Goal: Task Accomplishment & Management: Manage account settings

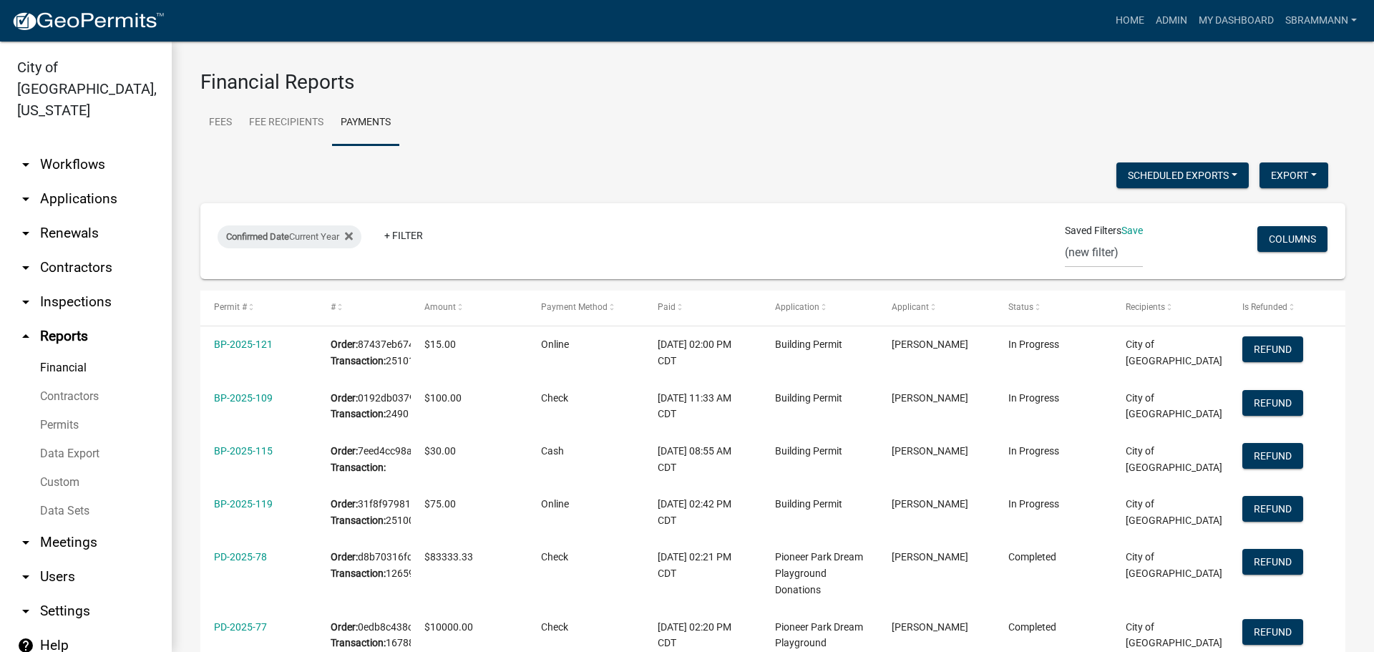
select select "3: 100"
click at [79, 439] on link "Data Export" at bounding box center [86, 453] width 172 height 29
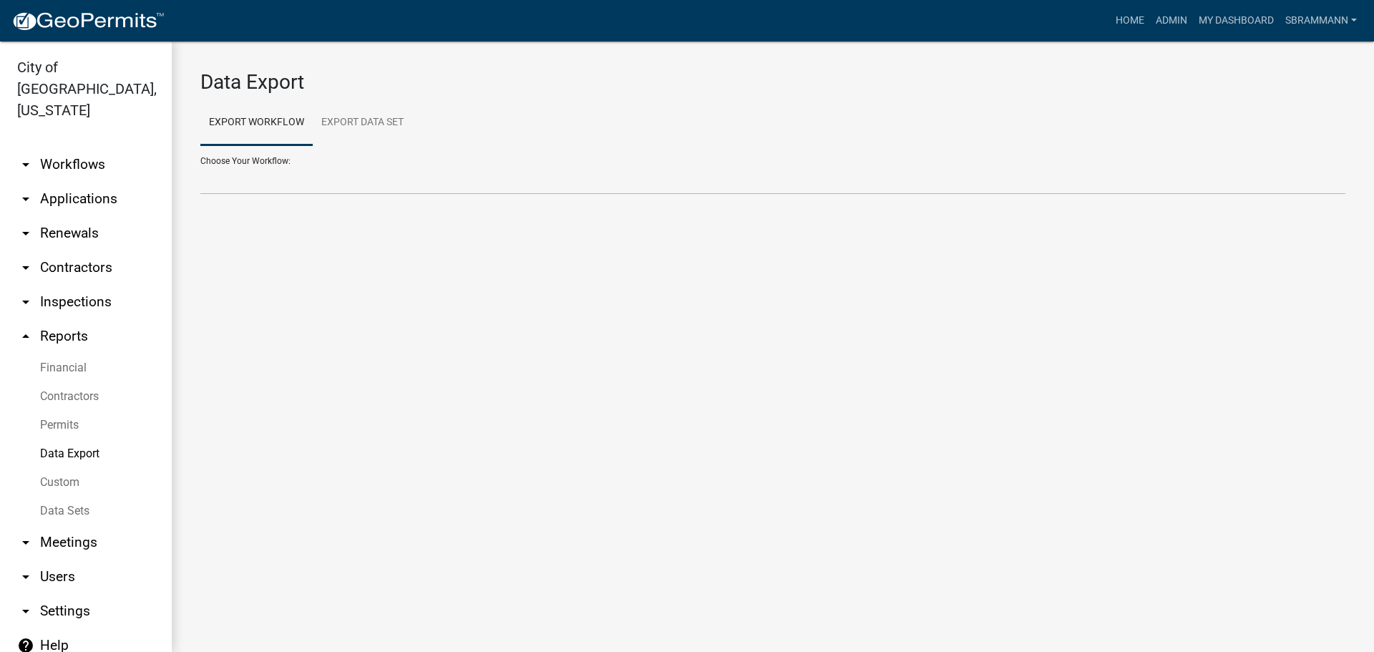
click at [242, 162] on div "Choose Your Workflow: 2018 Combined Pool Pass (Migrated) Animal Control Log Bui…" at bounding box center [772, 169] width 1145 height 49
click at [249, 186] on select "2018 Combined Pool Pass (Migrated) Animal Control Log Building Permit Contracto…" at bounding box center [772, 179] width 1145 height 29
select select "3: Object"
click at [200, 165] on select "2018 Combined Pool Pass (Migrated) Animal Control Log Building Permit Contracto…" at bounding box center [772, 179] width 1145 height 29
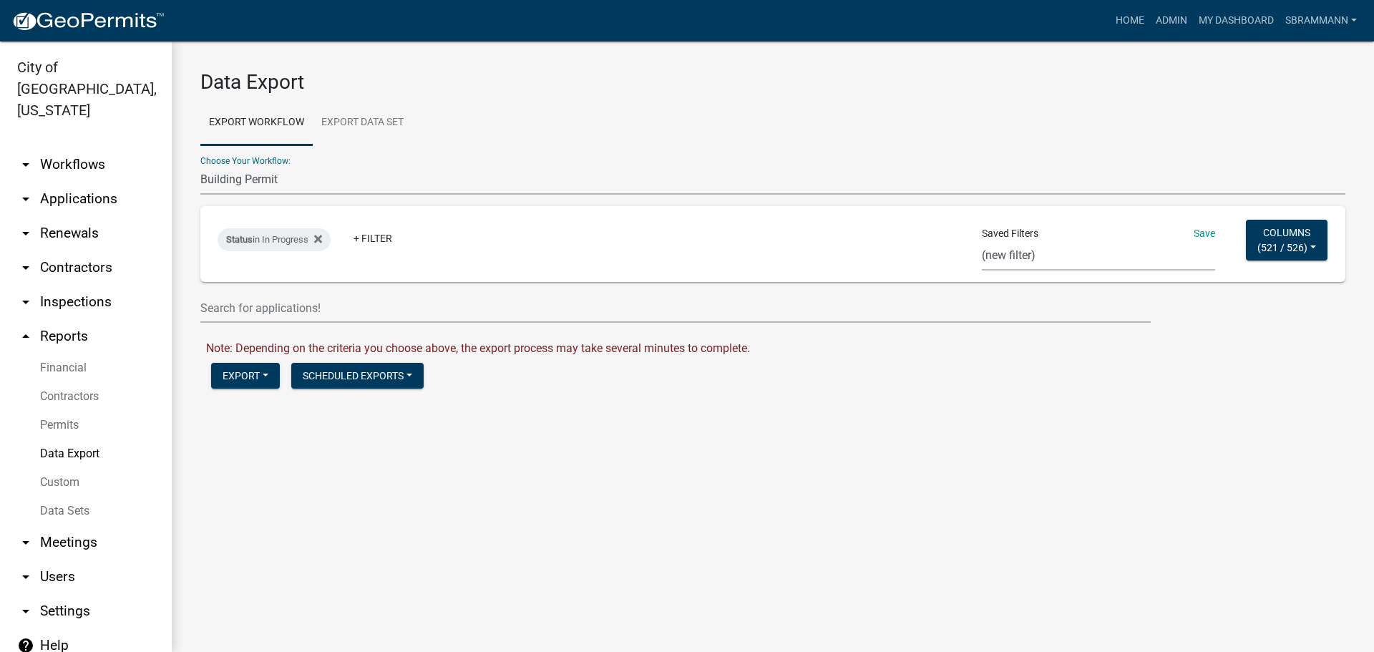
click at [1020, 258] on select "Single Pool Pass 2024 Dream Playground Donations Curb Permits Building Permits …" at bounding box center [1098, 255] width 233 height 29
select select "14: 3da71747-aeb2-4edb-88f9-2006df8b31cf"
click at [982, 241] on select "Single Pool Pass 2024 Dream Playground Donations Curb Permits Building Permits …" at bounding box center [1098, 255] width 233 height 29
click at [249, 373] on button "Export" at bounding box center [245, 376] width 69 height 26
click at [253, 415] on button "Excel Format (.xlsx)" at bounding box center [284, 413] width 146 height 34
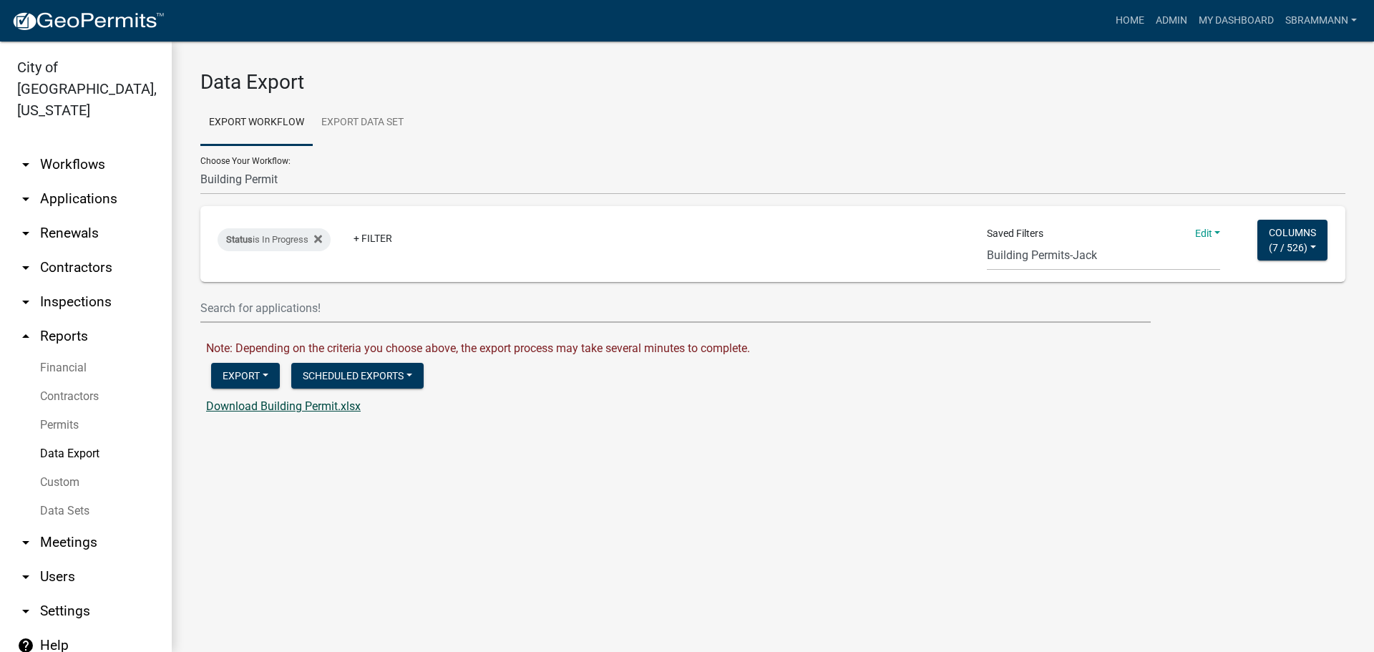
click at [253, 407] on link "Download Building Permit.xlsx" at bounding box center [283, 406] width 155 height 14
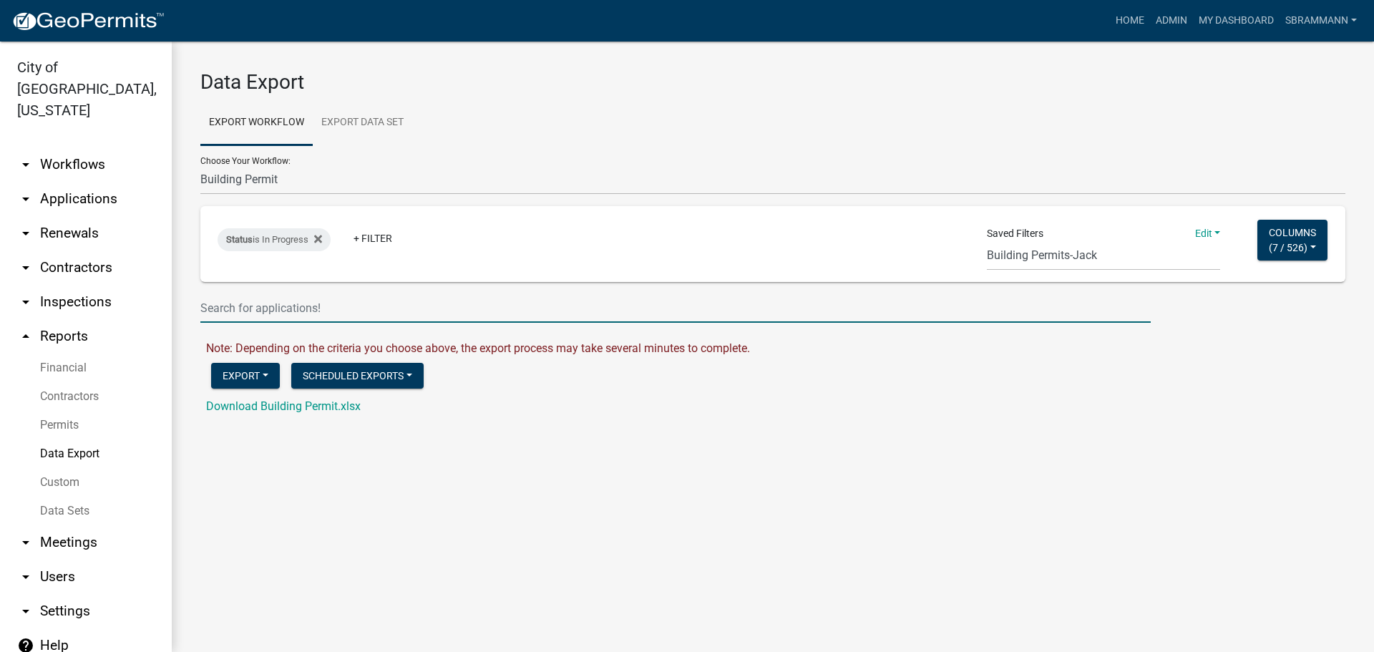
click at [239, 306] on input "text" at bounding box center [675, 307] width 950 height 29
click at [275, 175] on select "2018 Combined Pool Pass (Migrated) Animal Control Log Building Permit Contracto…" at bounding box center [772, 179] width 1145 height 29
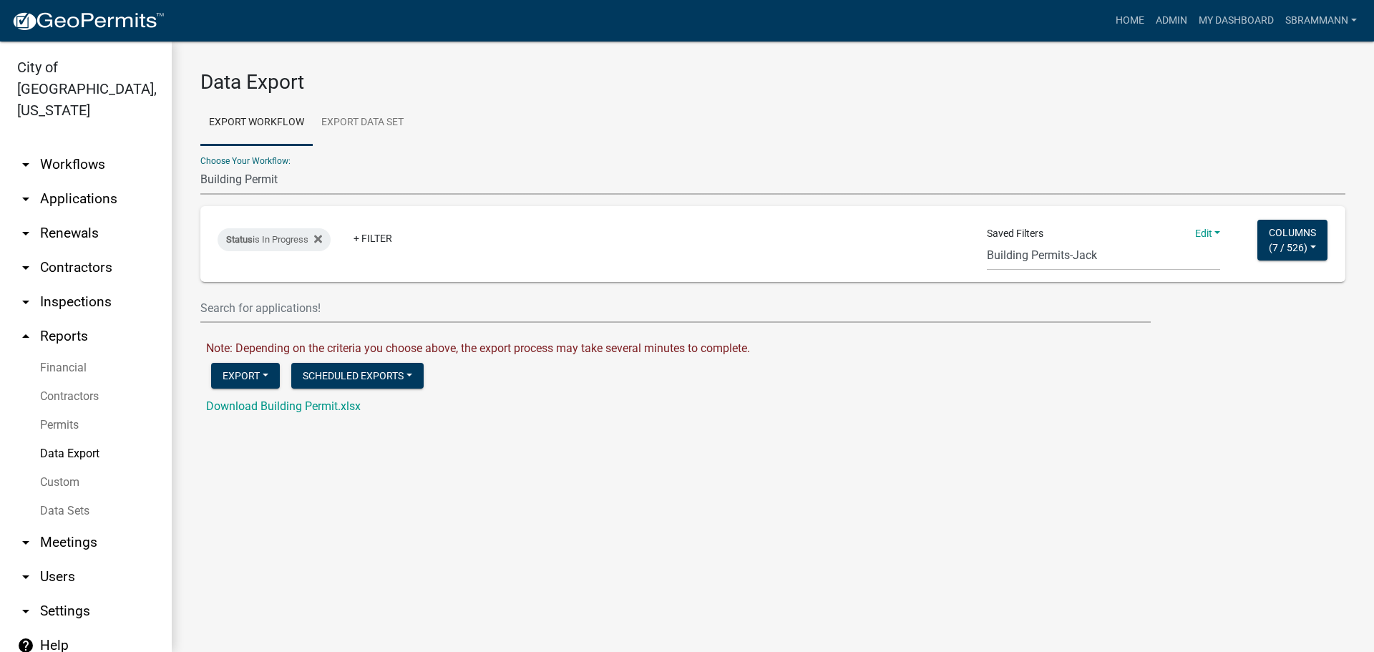
select select "5: Object"
click at [200, 165] on select "2018 Combined Pool Pass (Migrated) Animal Control Log Building Permit Contracto…" at bounding box center [772, 179] width 1145 height 29
click at [1067, 260] on select "Single Pool Pass 2024 Dream Playground Donations Curb Permits Building Permits …" at bounding box center [1103, 255] width 233 height 29
select select "5: ed49d755-5dd9-4f40-b8ae-083f1ac3d69b"
click at [987, 241] on select "Single Pool Pass 2024 Dream Playground Donations Curb Permits Building Permits …" at bounding box center [1103, 255] width 233 height 29
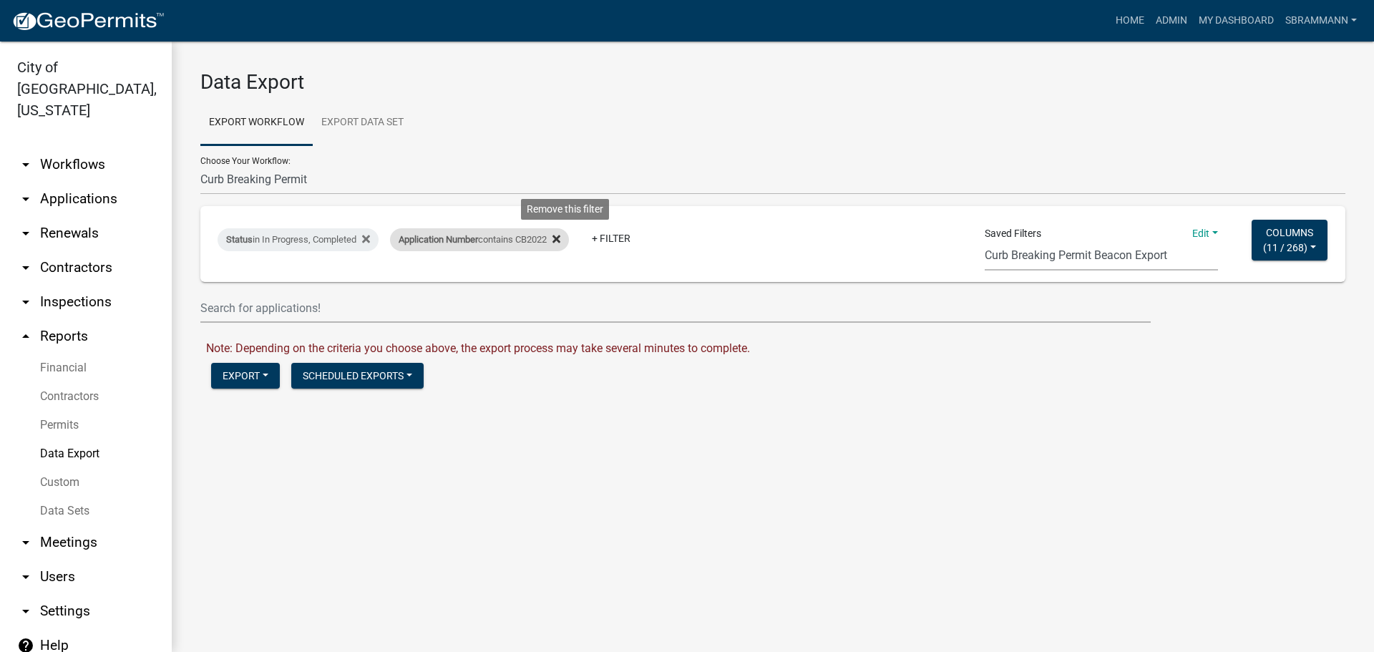
click at [560, 237] on icon at bounding box center [556, 239] width 8 height 8
click at [245, 376] on button "Export" at bounding box center [245, 376] width 69 height 26
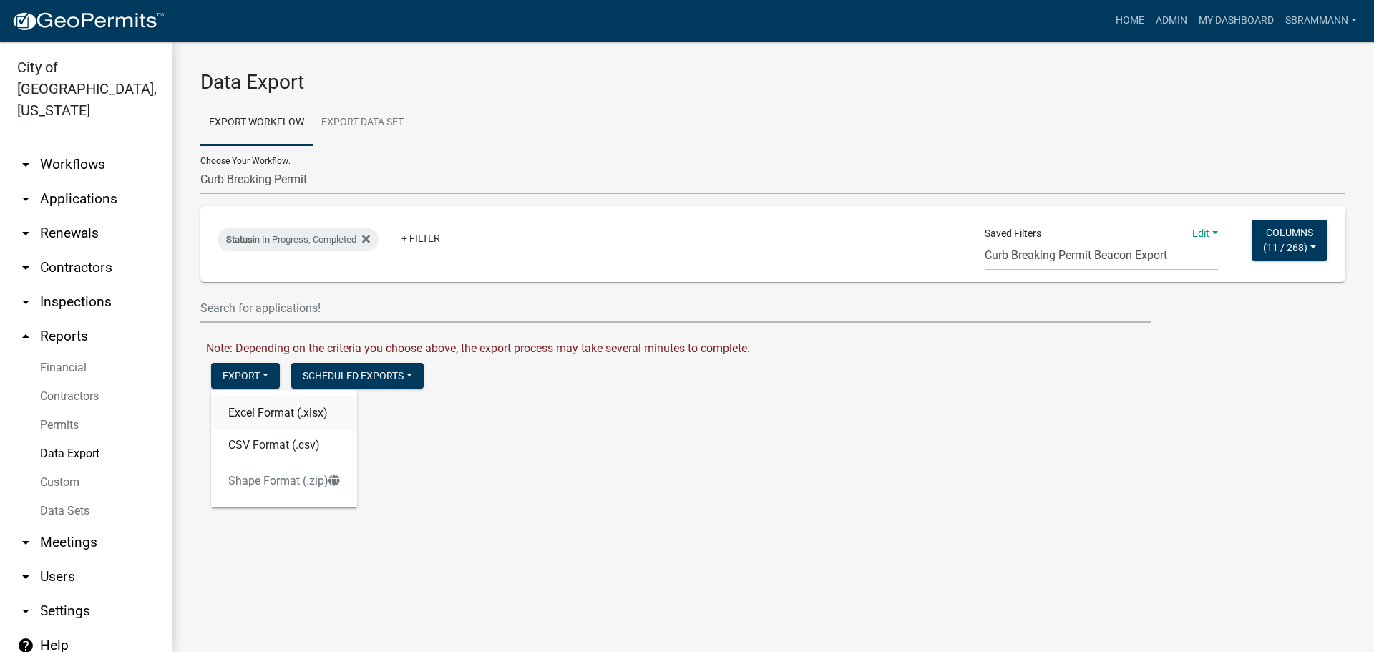
click at [245, 412] on button "Excel Format (.xlsx)" at bounding box center [284, 413] width 146 height 34
click at [253, 399] on link "Download Curb Breaking Permit.xlsx" at bounding box center [298, 406] width 184 height 14
click at [255, 177] on select "2018 Combined Pool Pass (Migrated) Animal Control Log Building Permit Contracto…" at bounding box center [772, 179] width 1145 height 29
select select "13: Object"
click at [200, 165] on select "2018 Combined Pool Pass (Migrated) Animal Control Log Building Permit Contracto…" at bounding box center [772, 179] width 1145 height 29
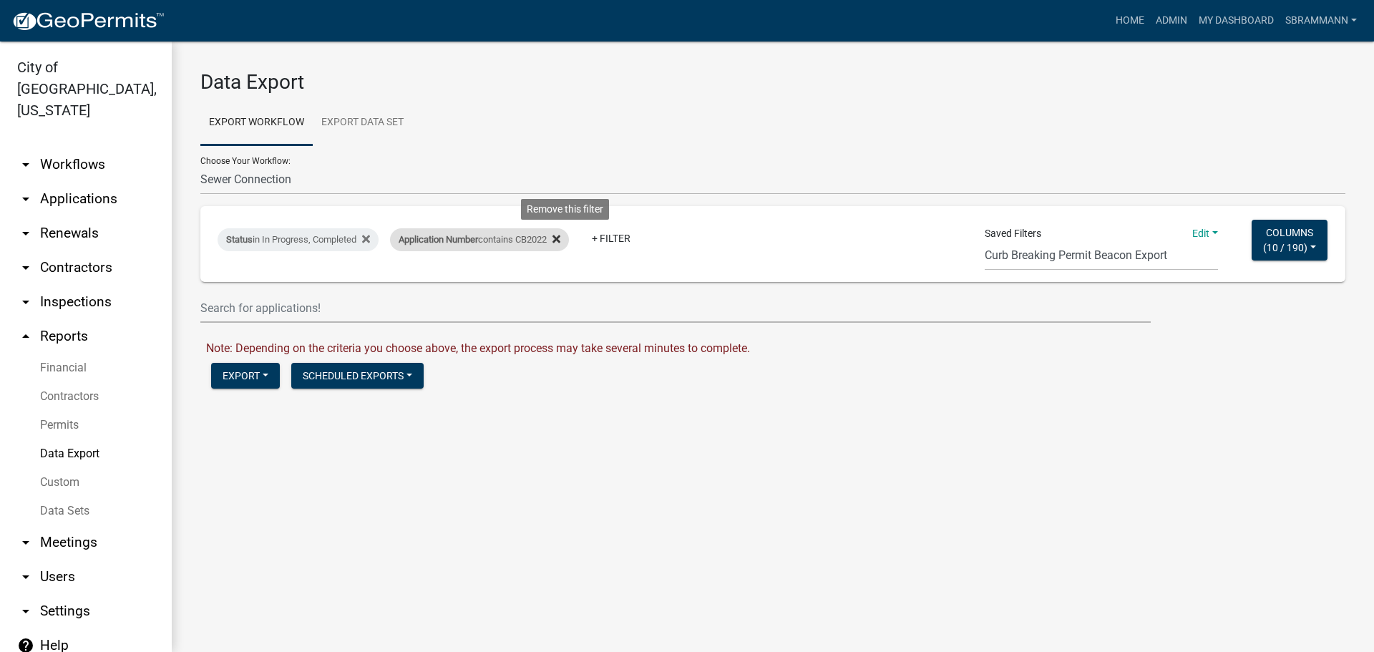
click at [560, 238] on icon at bounding box center [556, 239] width 8 height 8
click at [1057, 253] on select "Single Pool Pass 2024 Dream Playground Donations Curb Permits Building Permits …" at bounding box center [1100, 255] width 233 height 29
select select "6: 14255e19-0e22-498b-a9e9-4ca98e24b85c"
click at [984, 241] on select "Single Pool Pass 2024 Dream Playground Donations Curb Permits Building Permits …" at bounding box center [1100, 255] width 233 height 29
click at [234, 375] on button "Export" at bounding box center [245, 376] width 69 height 26
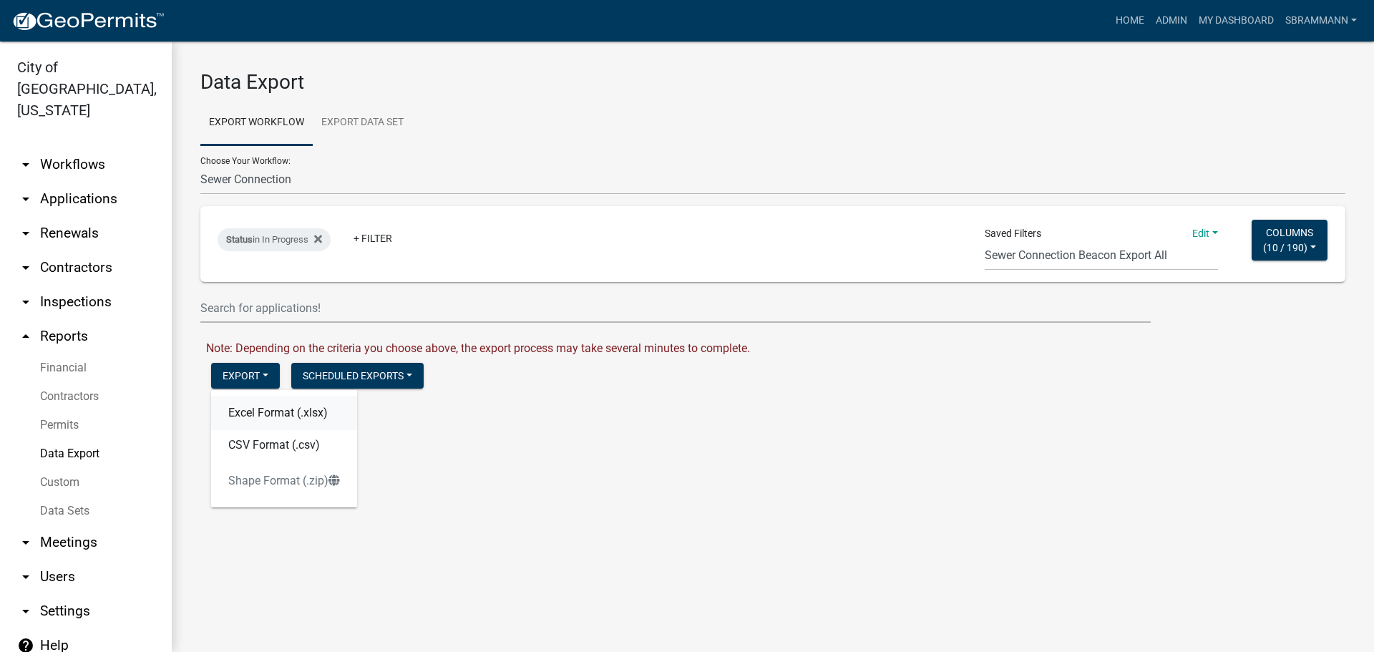
click at [235, 411] on button "Excel Format (.xlsx)" at bounding box center [284, 413] width 146 height 34
click at [240, 403] on link "Download Sewer Connection.xlsx" at bounding box center [290, 406] width 168 height 14
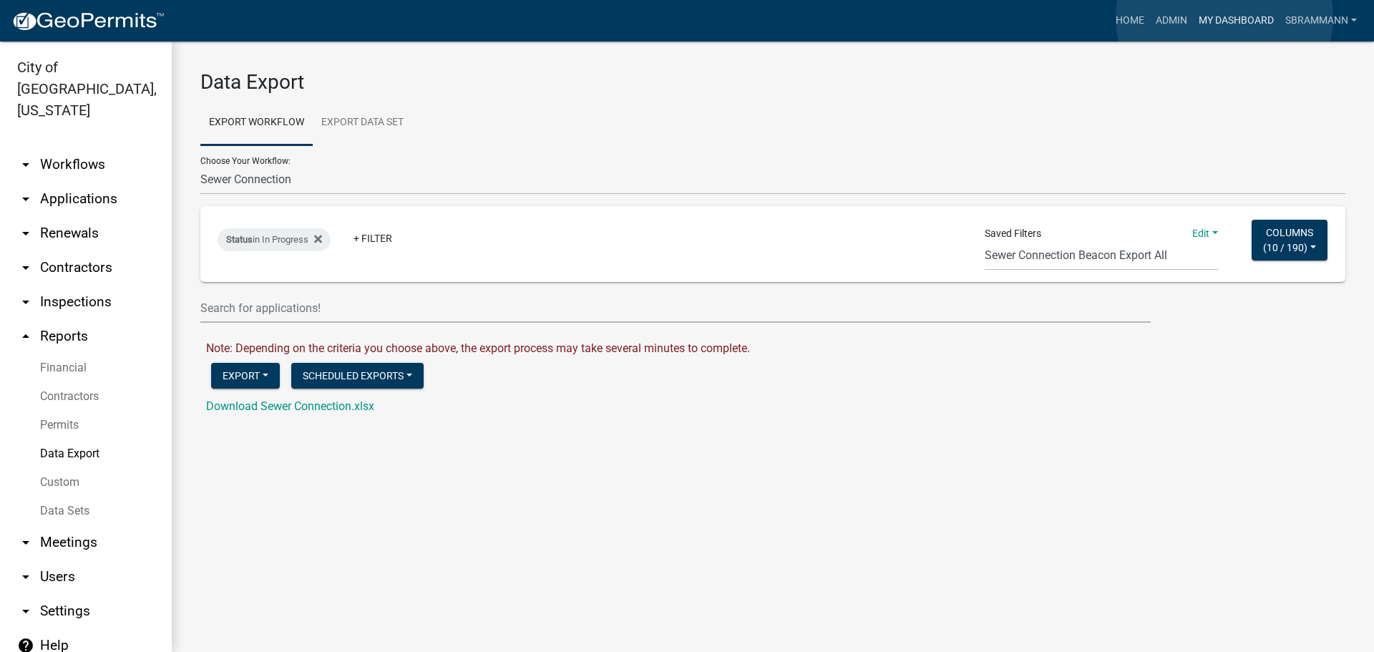
click at [1224, 17] on link "My Dashboard" at bounding box center [1236, 20] width 87 height 27
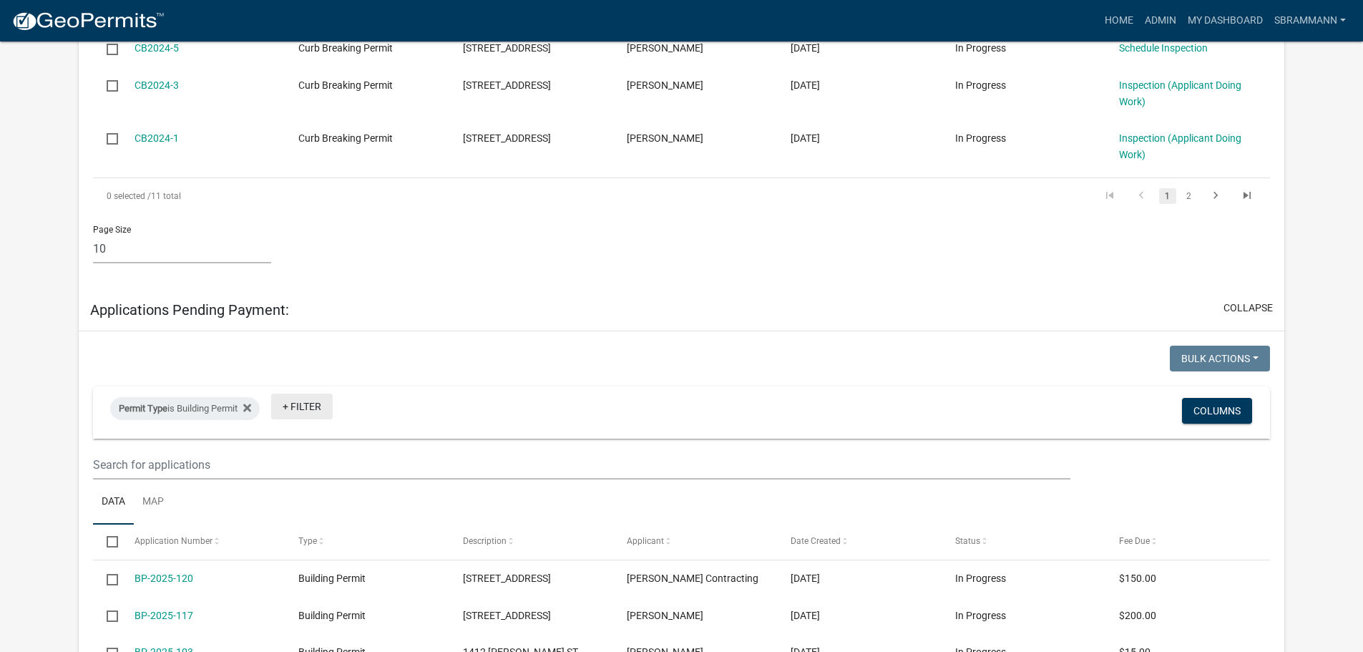
scroll to position [1978, 0]
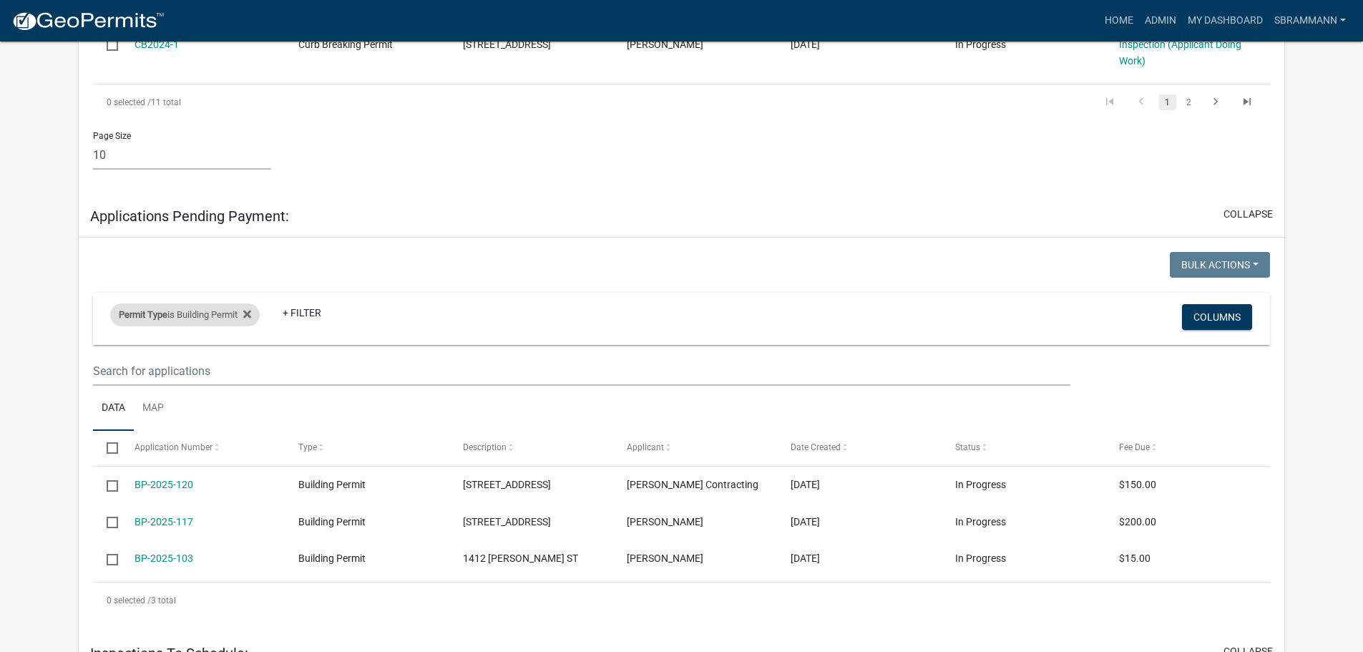
click at [181, 303] on div "Permit Type is Building Permit" at bounding box center [185, 314] width 150 height 23
click at [104, 241] on select "Select an option 2018 Combined Pool Pass (Migrated) Animal Control Log Board of…" at bounding box center [187, 237] width 266 height 29
select select "7a67bb44-5cb1-40ac-b721-77a11f26eb40"
click at [60, 223] on select "Select an option 2018 Combined Pool Pass (Migrated) Animal Control Log Board of…" at bounding box center [187, 237] width 266 height 29
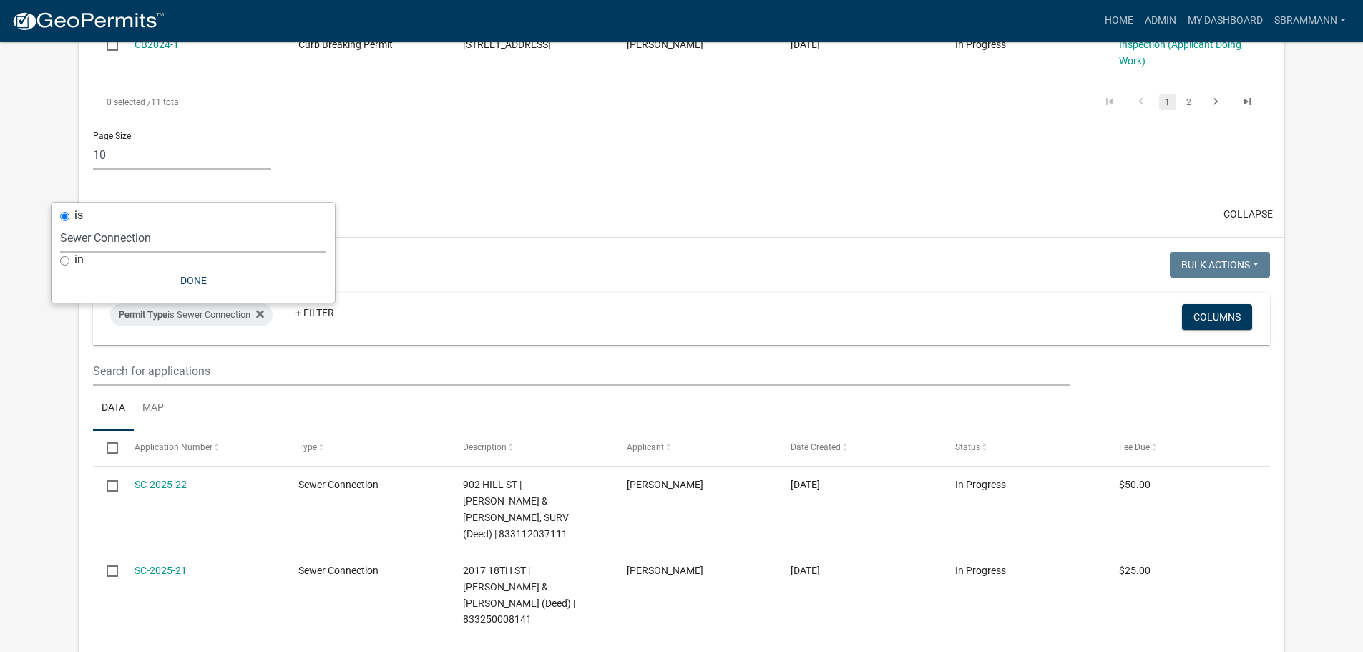
click at [1154, 19] on link "Admin" at bounding box center [1160, 20] width 43 height 27
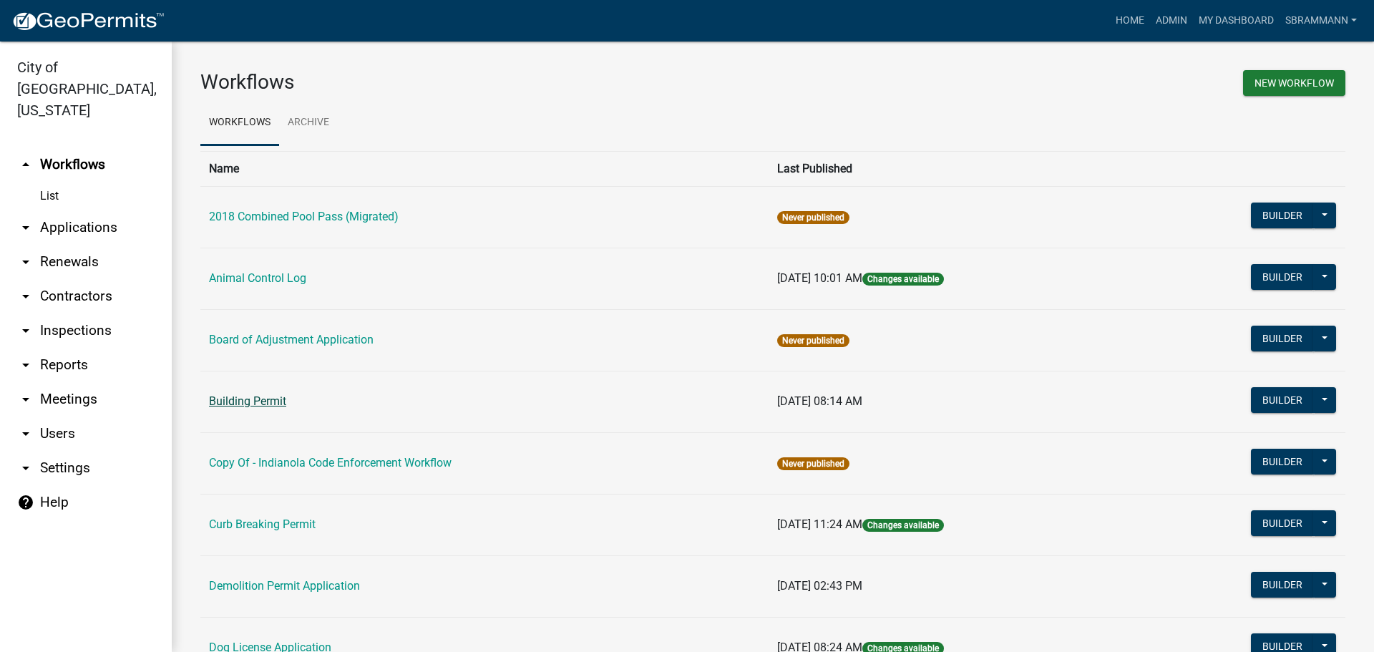
click at [257, 402] on link "Building Permit" at bounding box center [247, 401] width 77 height 14
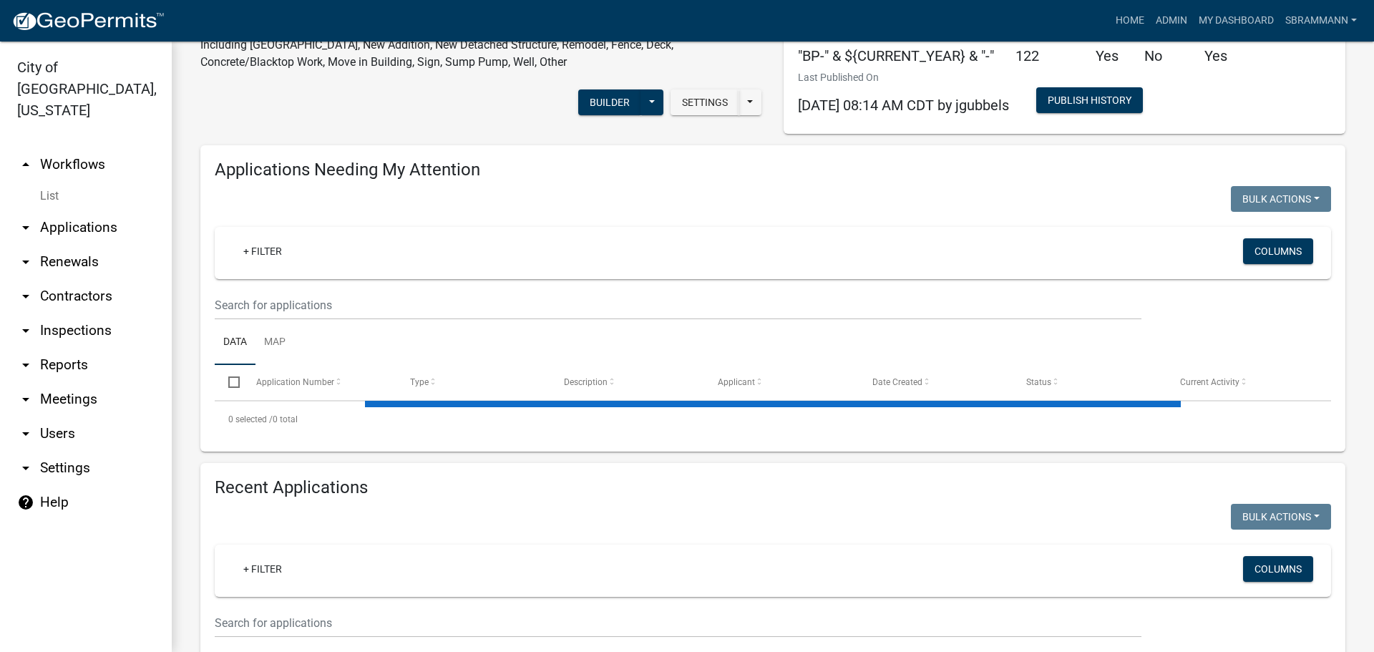
scroll to position [210, 0]
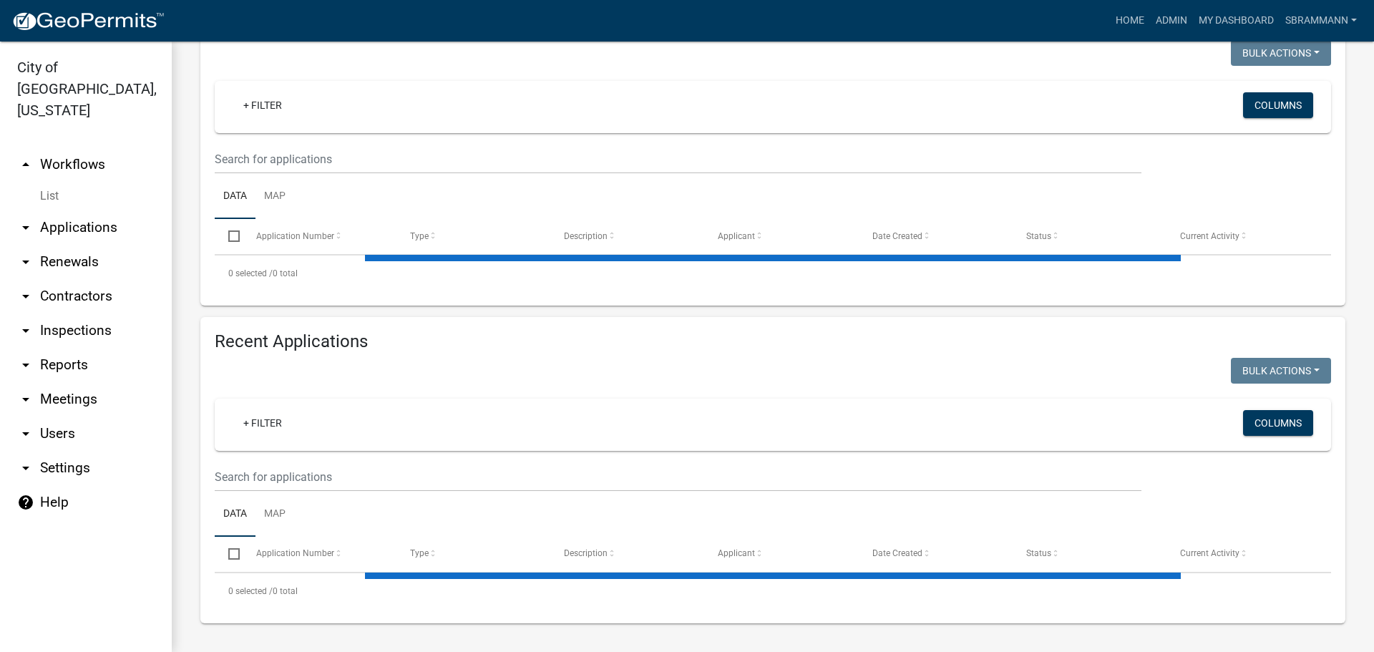
select select "3: 100"
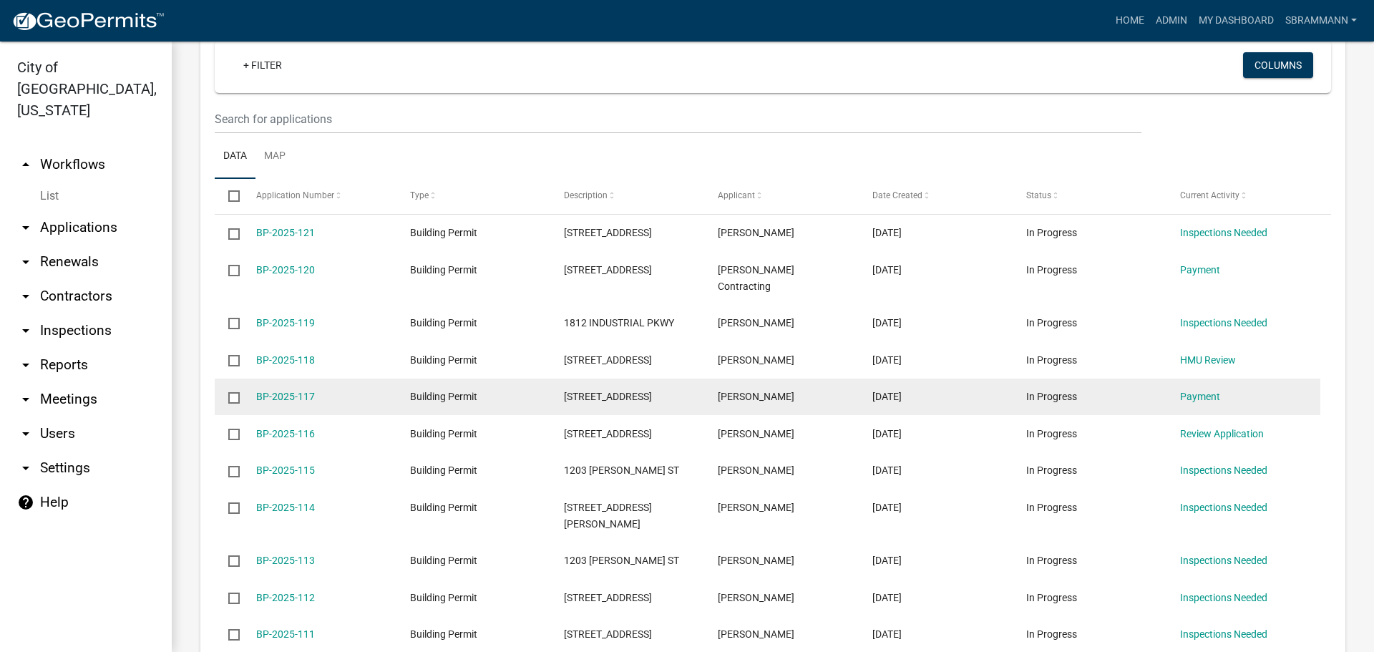
scroll to position [603, 0]
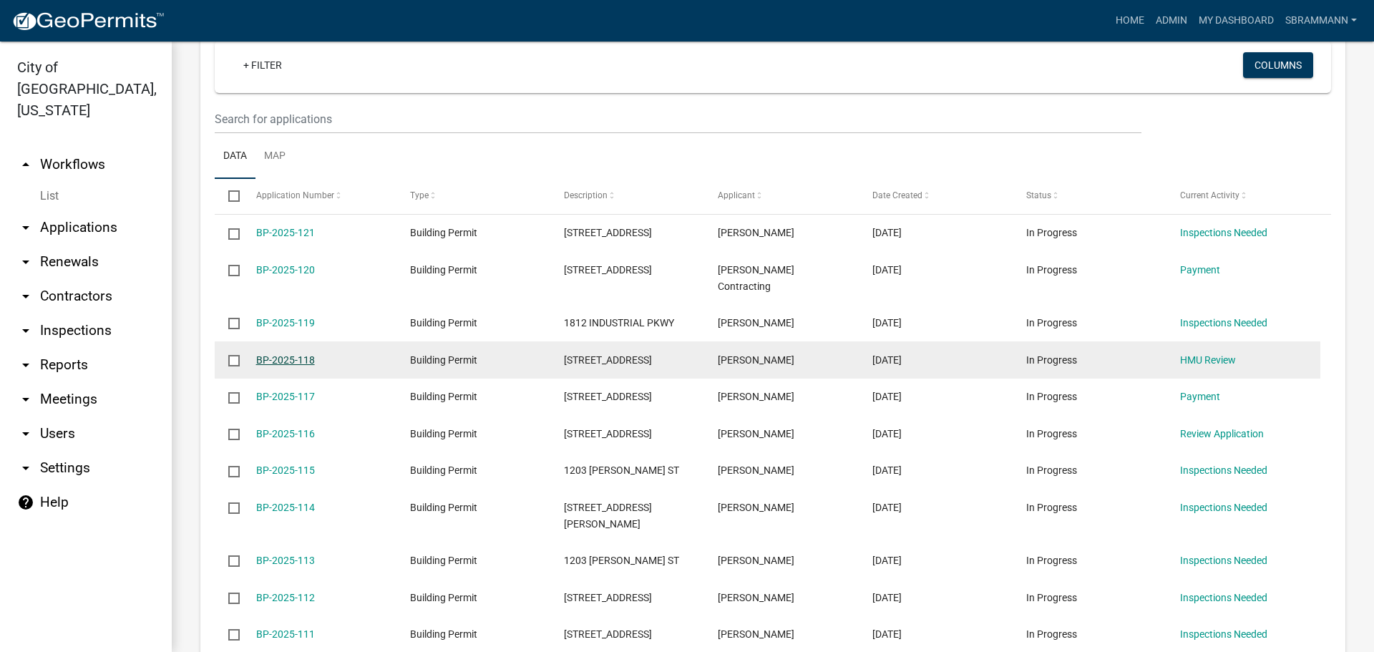
click at [282, 354] on link "BP-2025-118" at bounding box center [285, 359] width 59 height 11
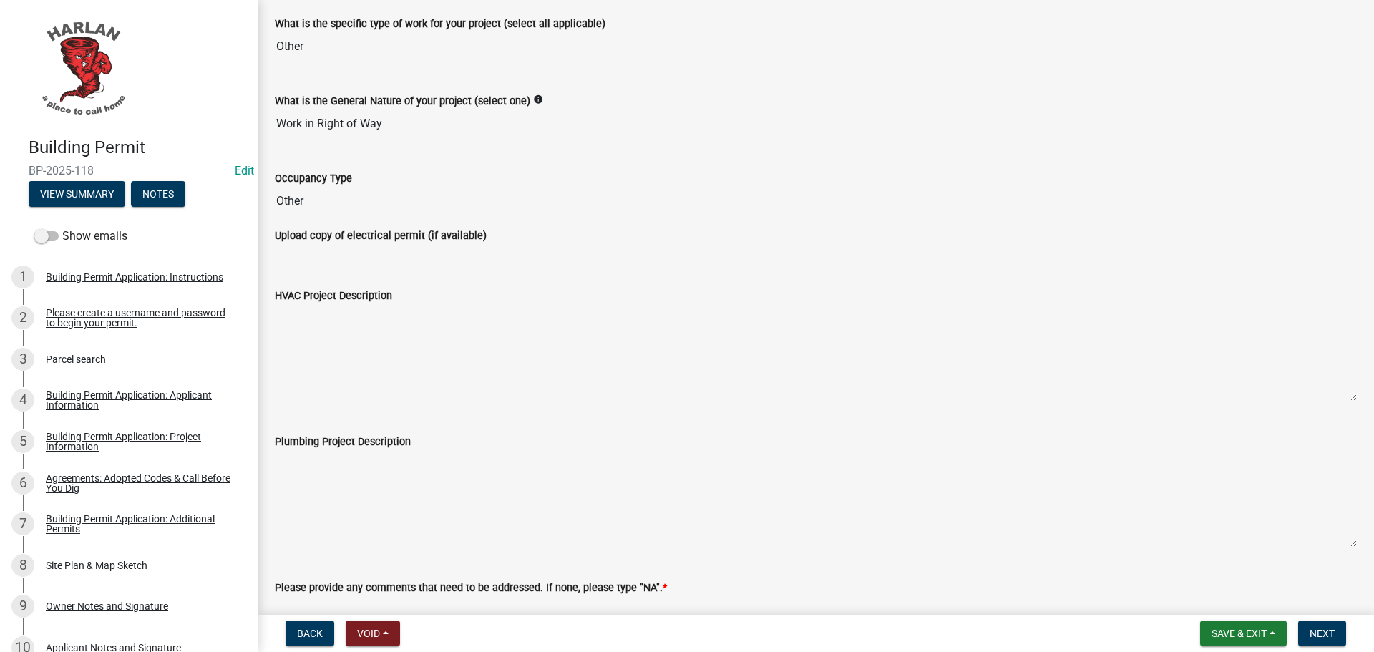
scroll to position [286, 0]
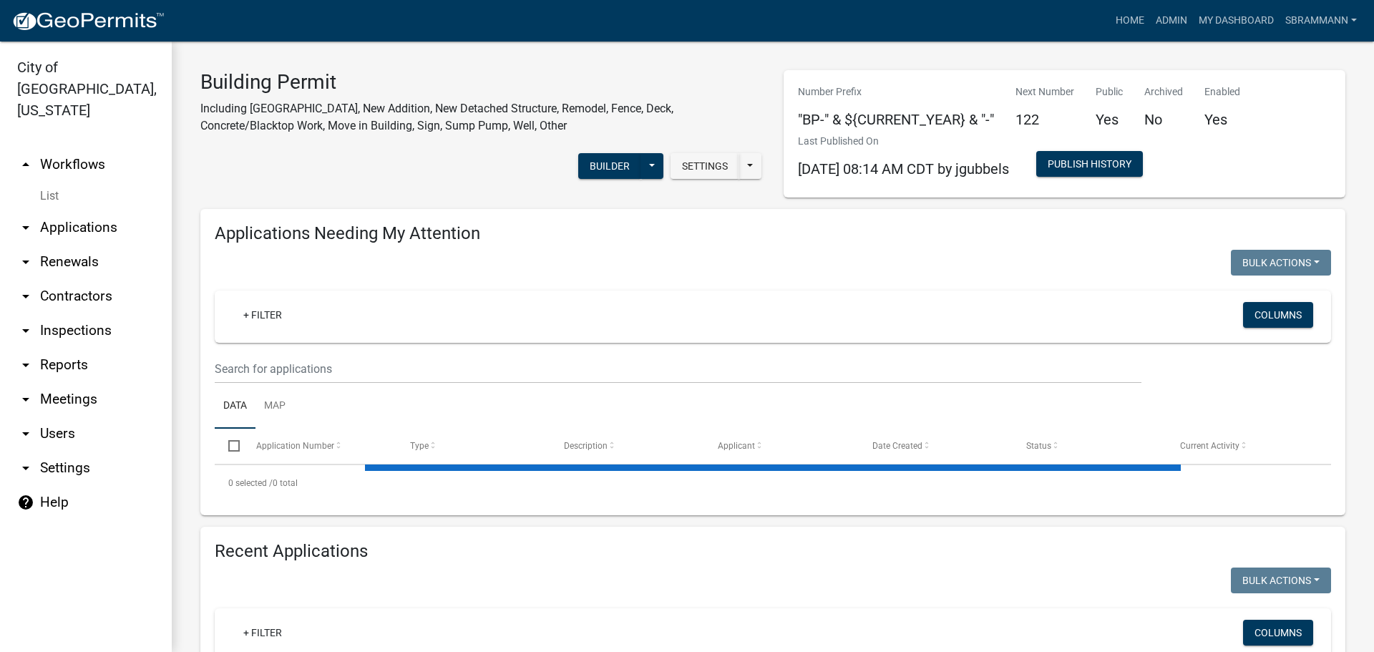
select select "3: 100"
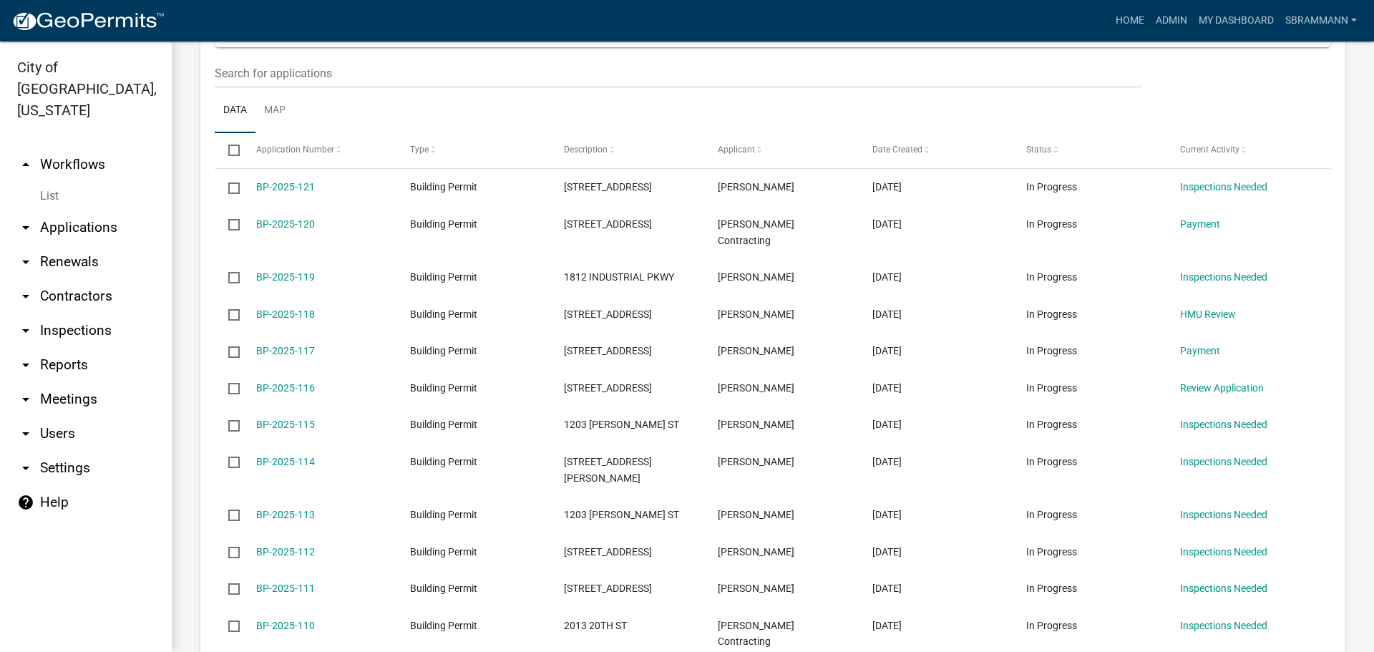
scroll to position [603, 0]
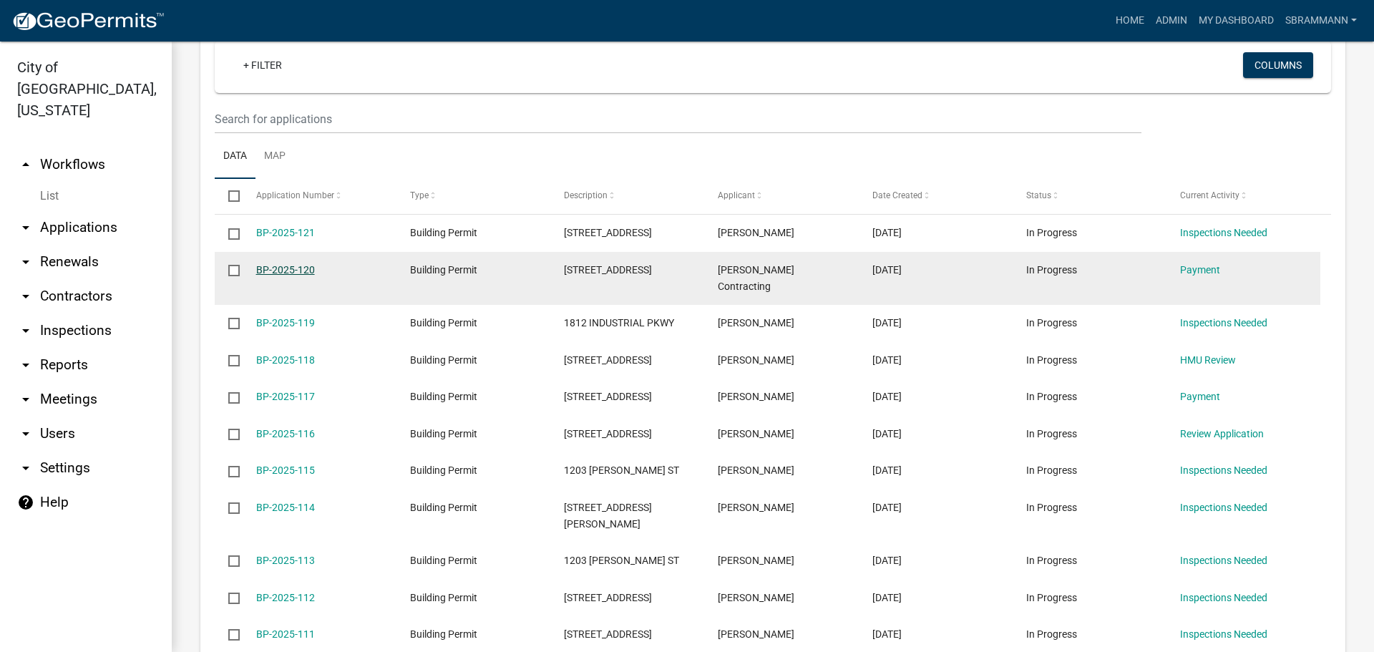
click at [273, 269] on link "BP-2025-120" at bounding box center [285, 269] width 59 height 11
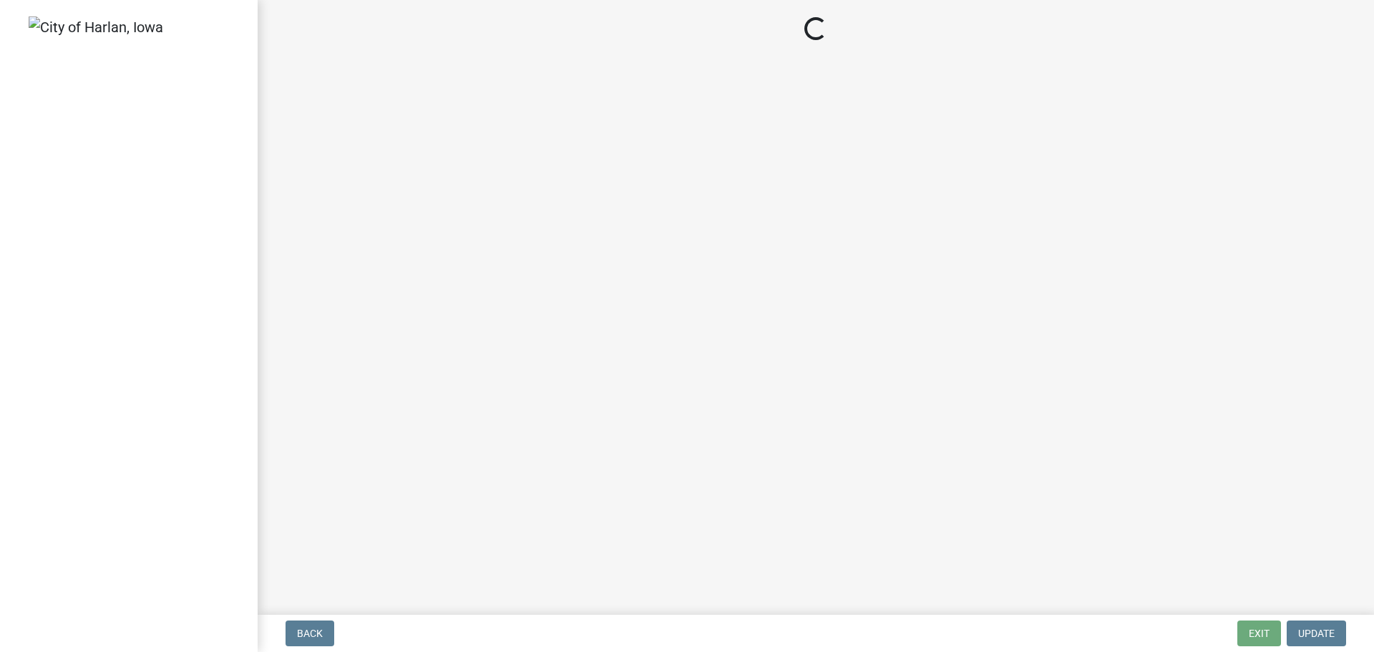
select select "3: 3"
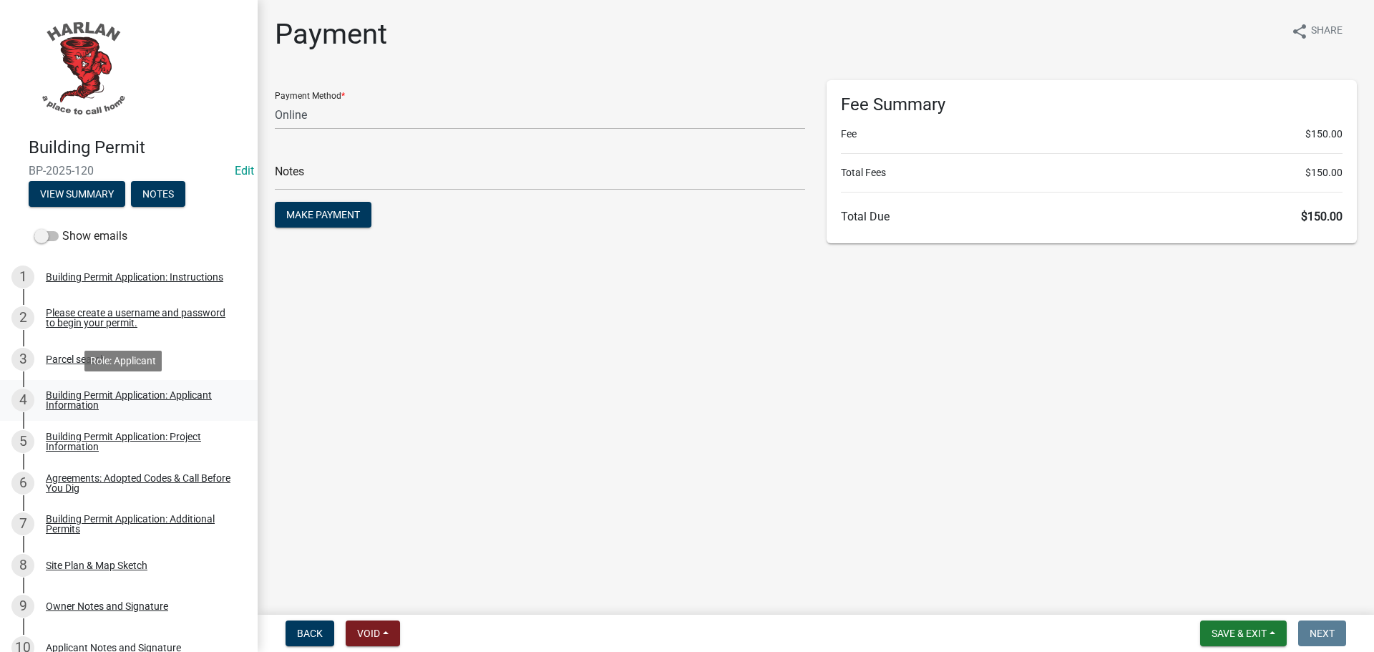
click at [64, 390] on div "Building Permit Application: Applicant Information" at bounding box center [140, 400] width 189 height 20
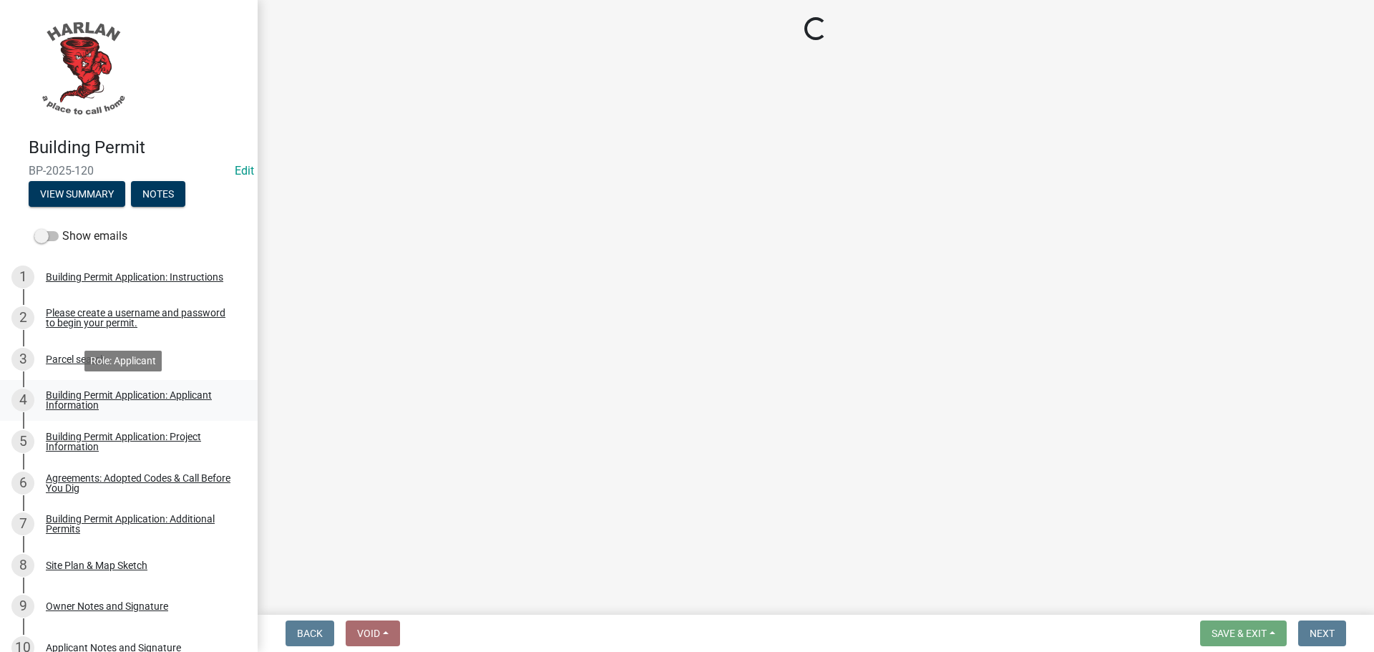
click at [64, 388] on link "4 Building Permit Application: Applicant Information" at bounding box center [129, 400] width 258 height 41
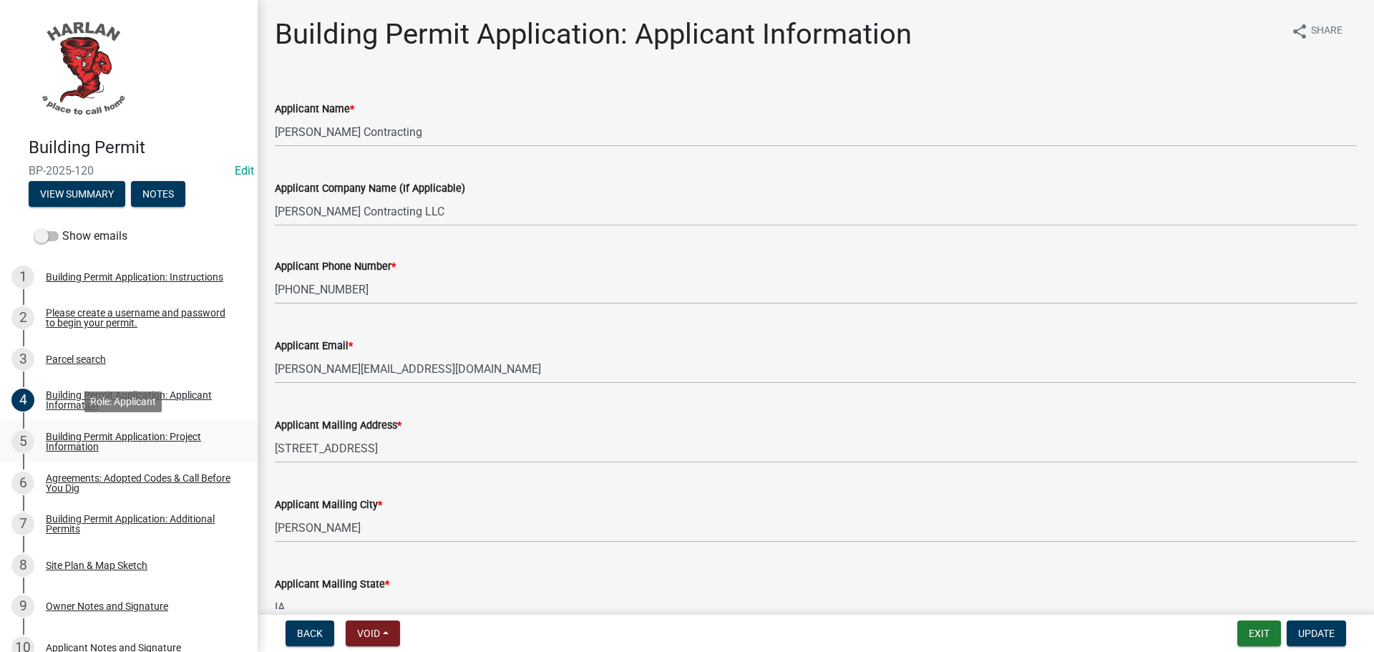
click at [69, 436] on div "Building Permit Application: Project Information" at bounding box center [140, 441] width 189 height 20
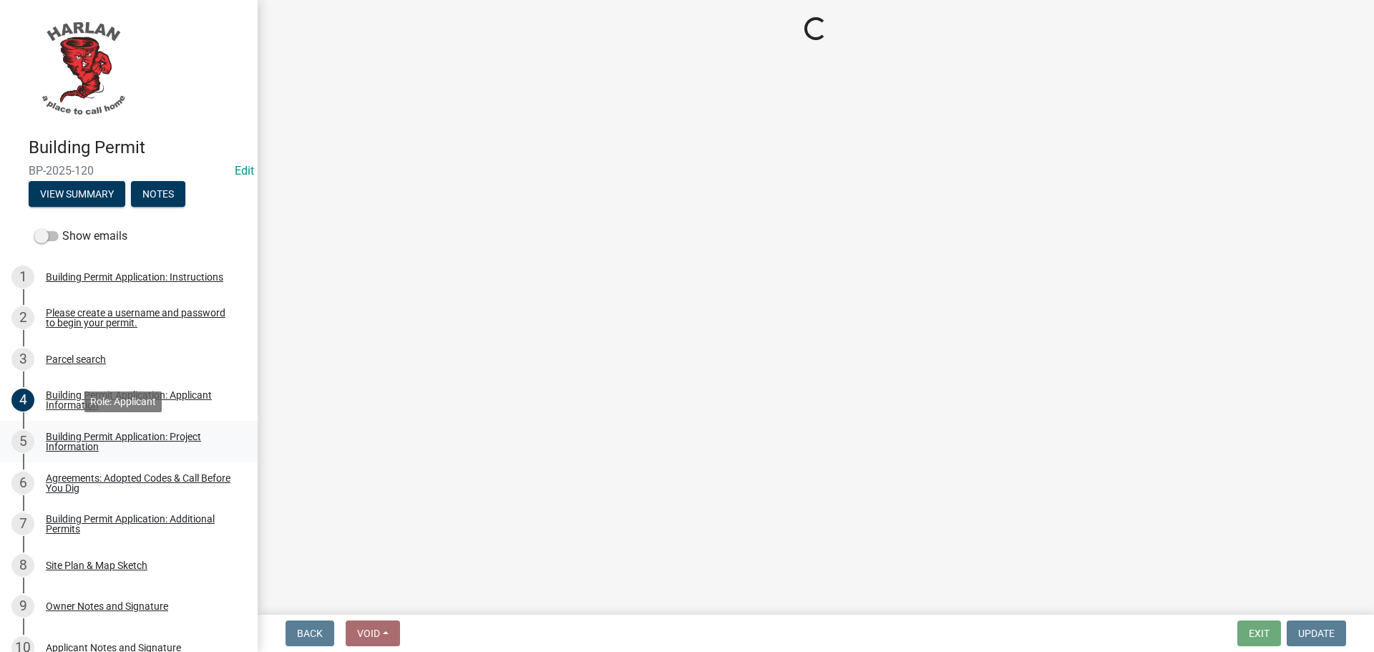
select select "e56c21d6-dc47-44e1-9c99-52340644a78c"
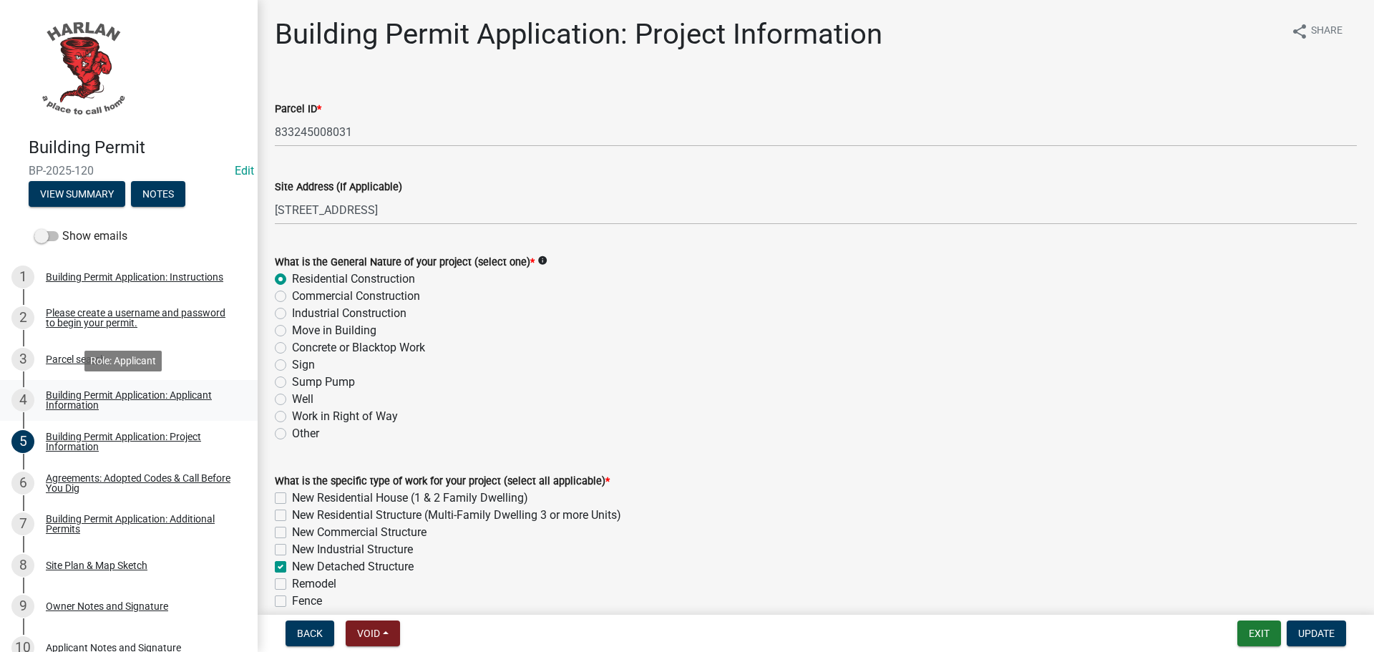
click at [71, 395] on div "Building Permit Application: Applicant Information" at bounding box center [140, 400] width 189 height 20
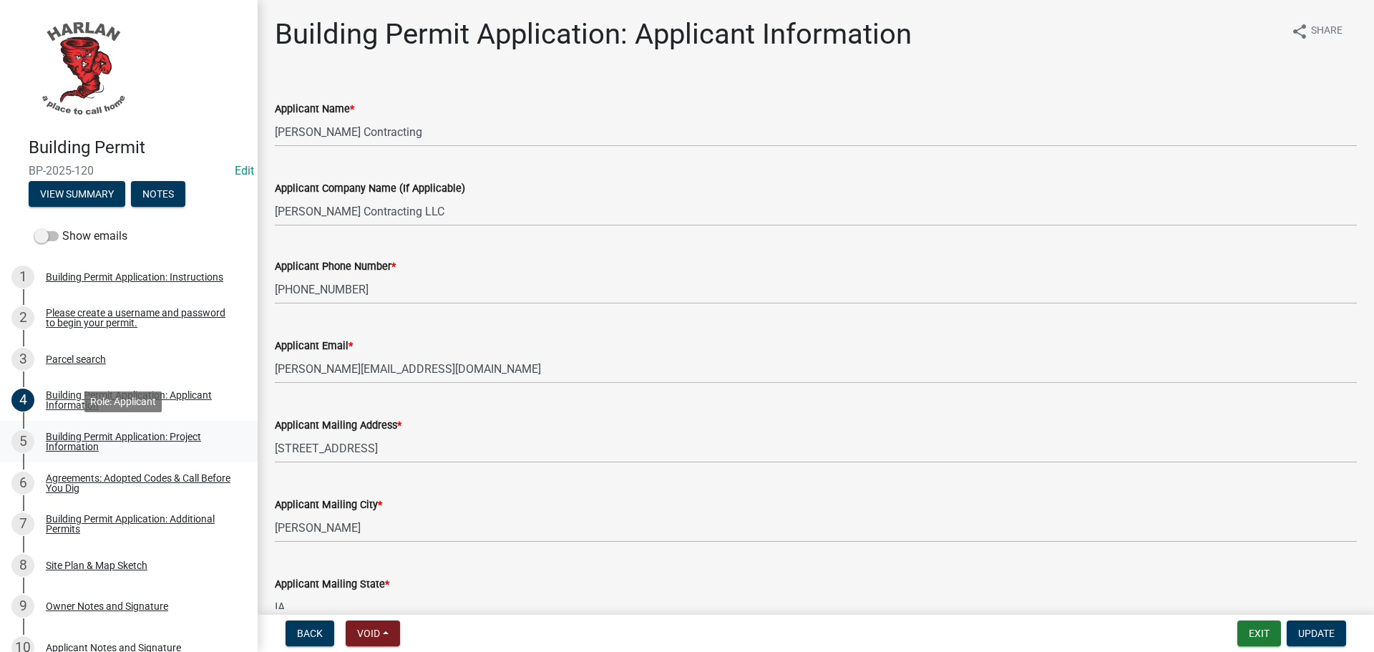
click at [94, 433] on div "Building Permit Application: Project Information" at bounding box center [140, 441] width 189 height 20
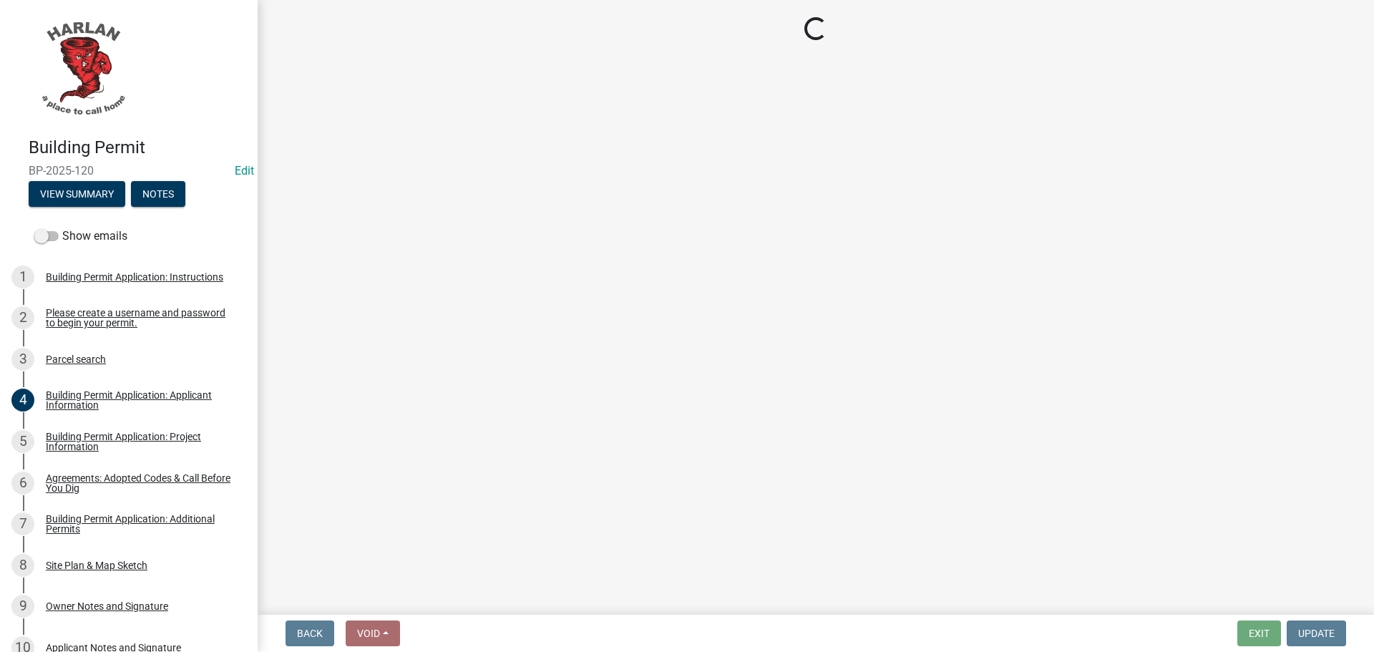
select select "e56c21d6-dc47-44e1-9c99-52340644a78c"
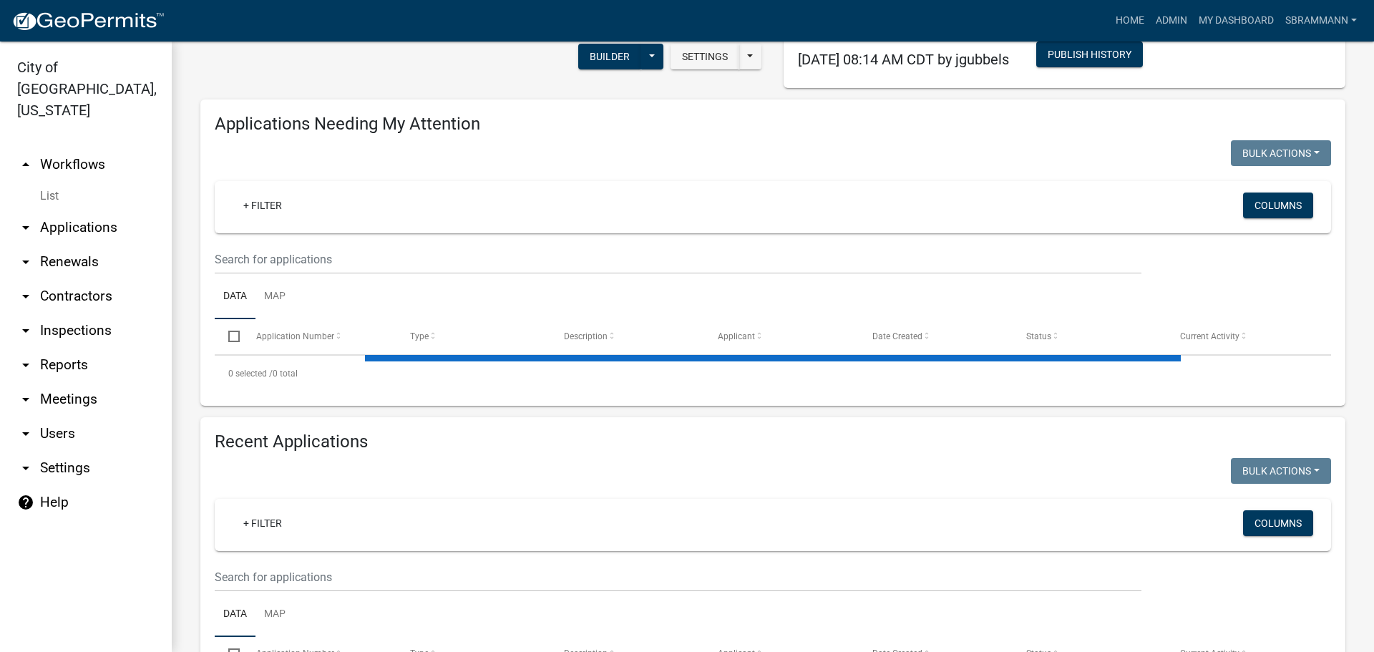
scroll to position [210, 0]
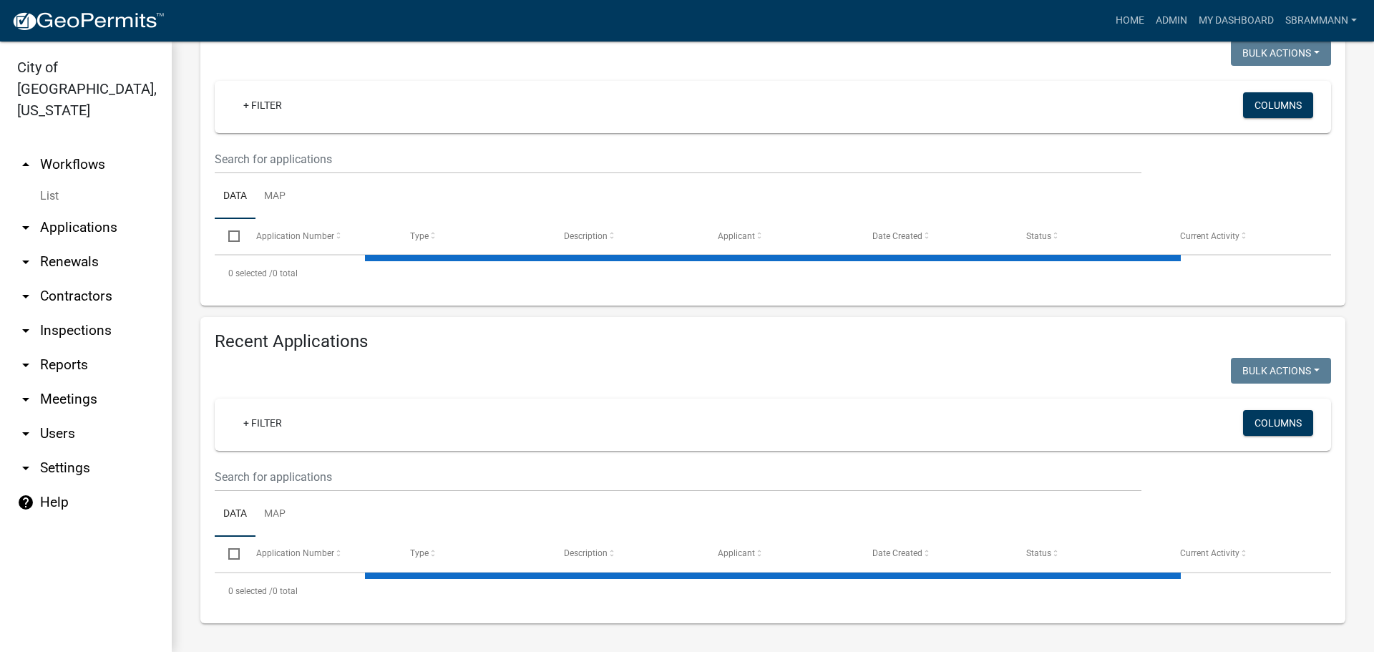
select select "3: 100"
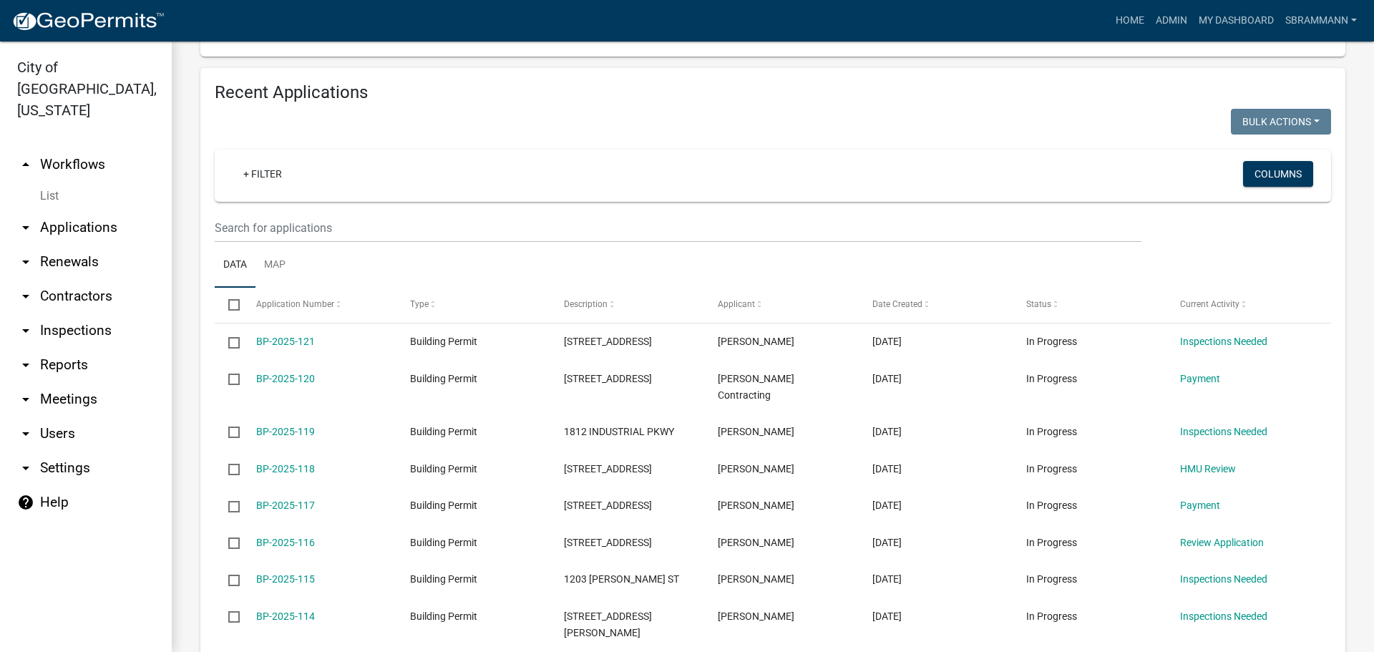
scroll to position [567, 0]
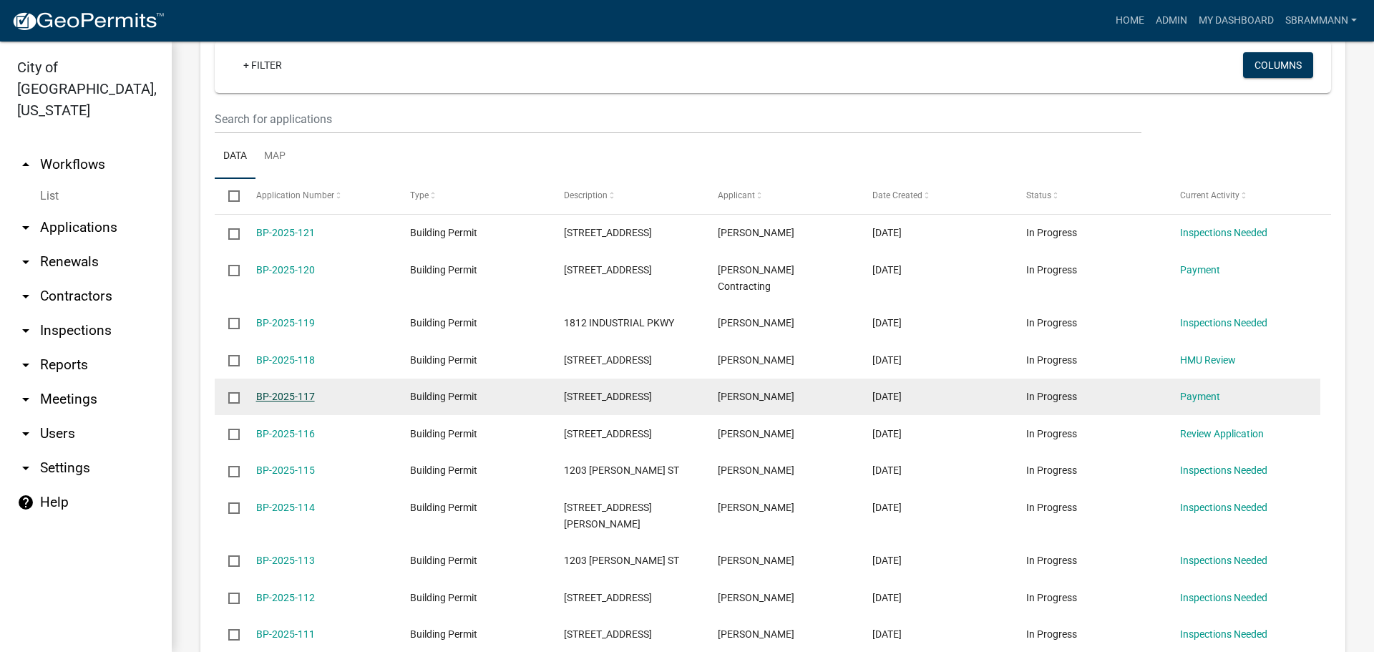
click at [284, 391] on link "BP-2025-117" at bounding box center [285, 396] width 59 height 11
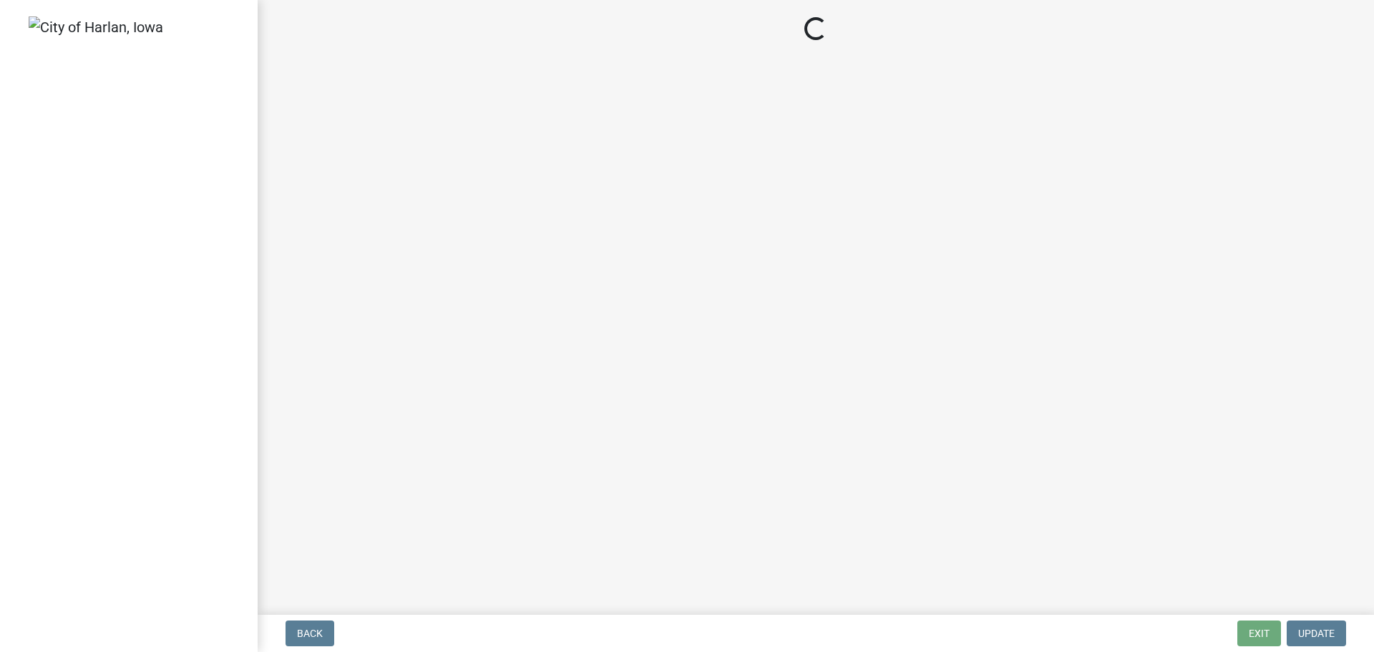
select select "3: 3"
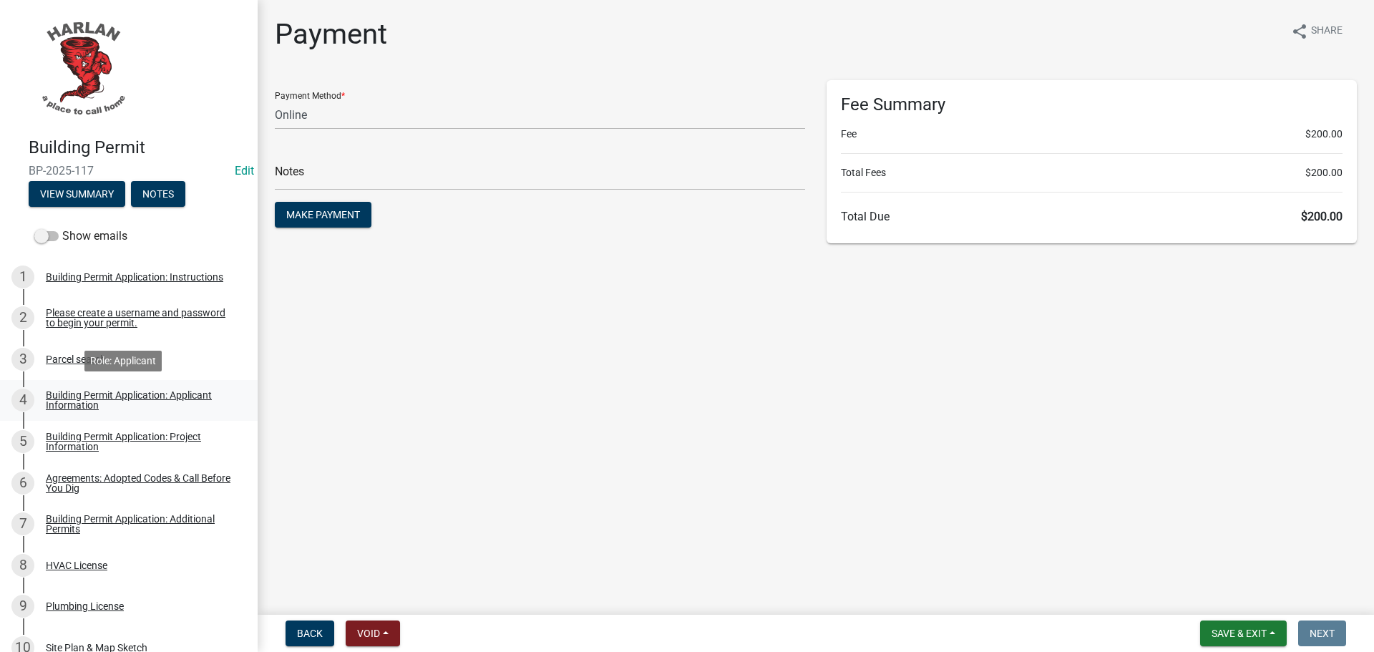
click at [53, 401] on div "Building Permit Application: Applicant Information" at bounding box center [140, 400] width 189 height 20
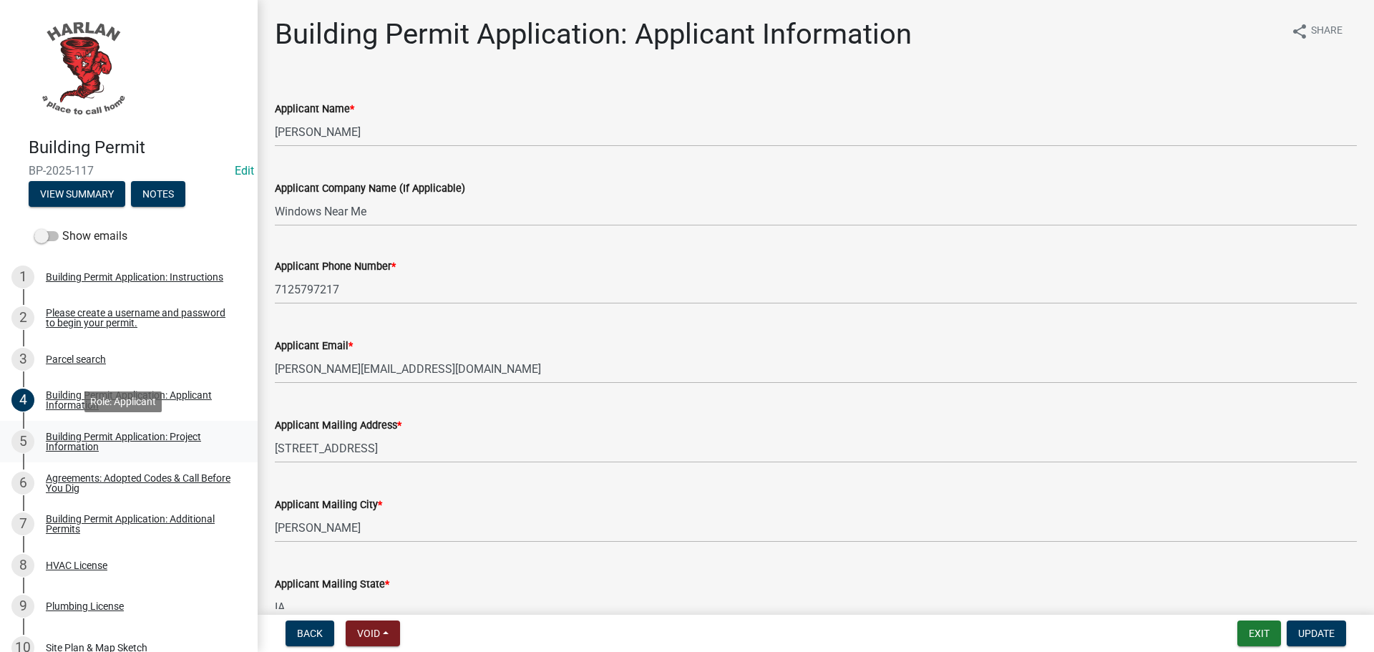
click at [69, 438] on div "Building Permit Application: Project Information" at bounding box center [140, 441] width 189 height 20
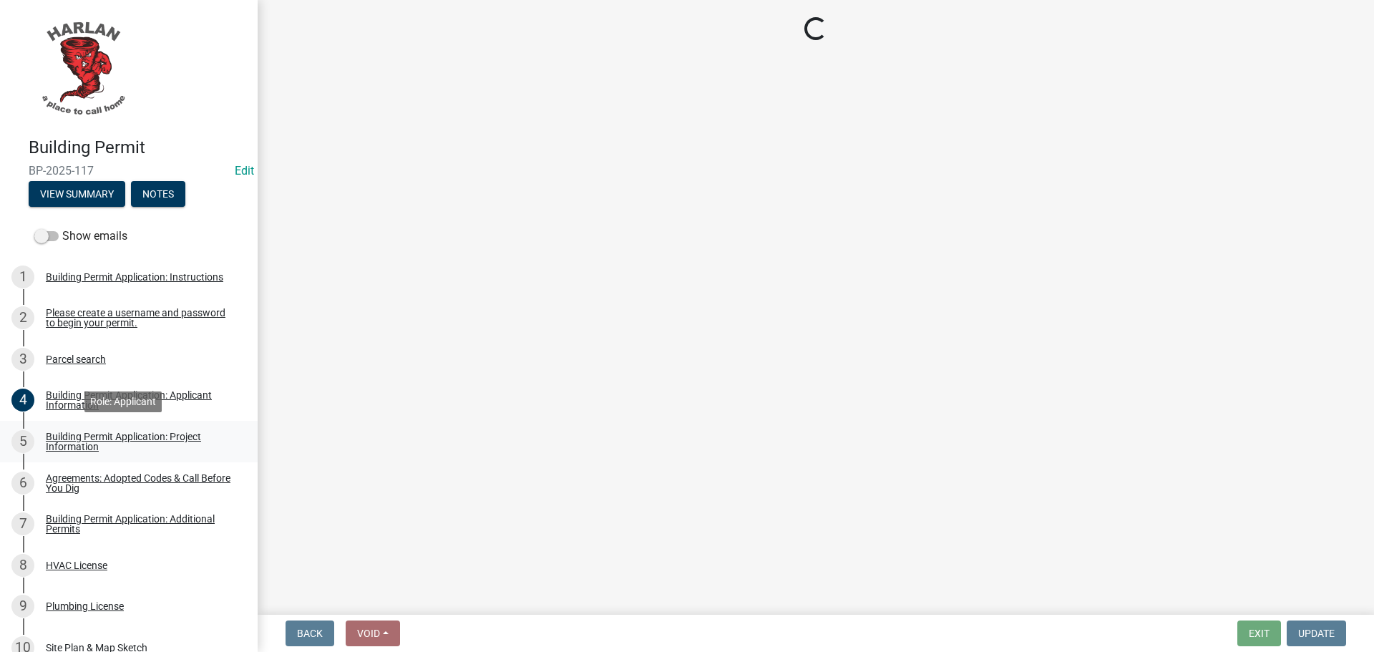
select select "12306d48-6d52-44df-ba7a-5f3495a12321"
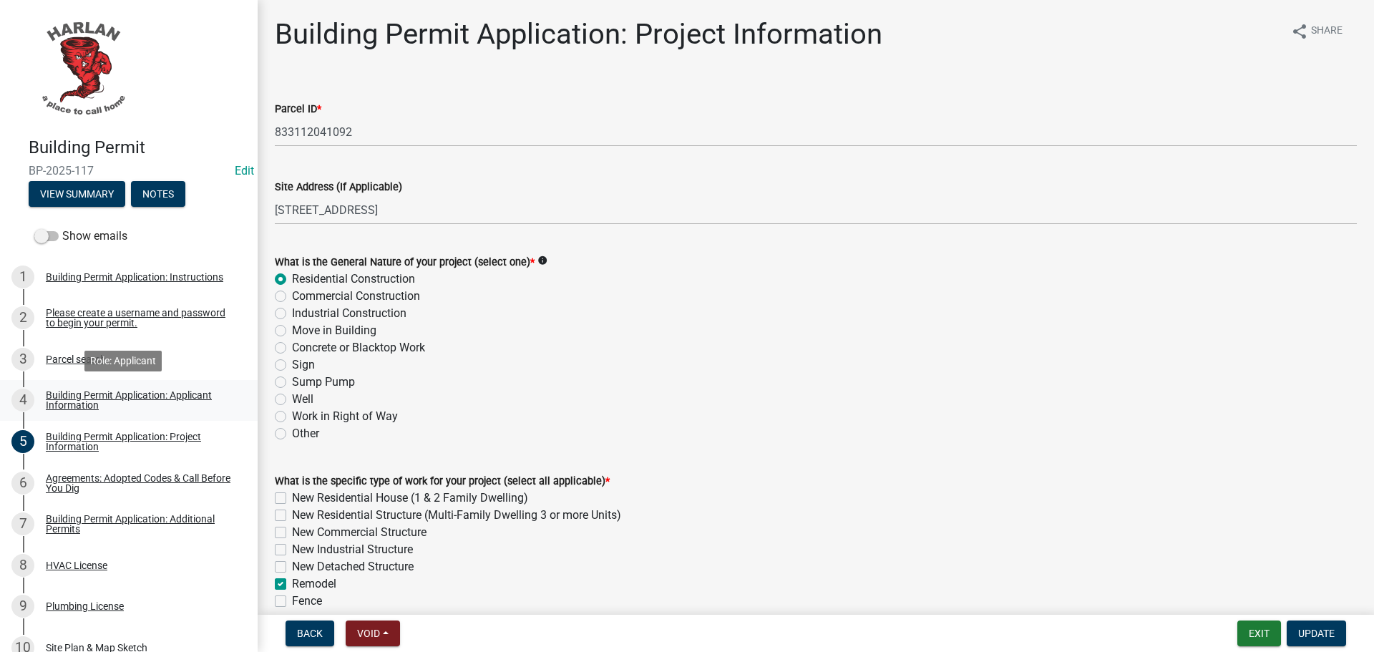
click at [72, 393] on div "Building Permit Application: Applicant Information" at bounding box center [140, 400] width 189 height 20
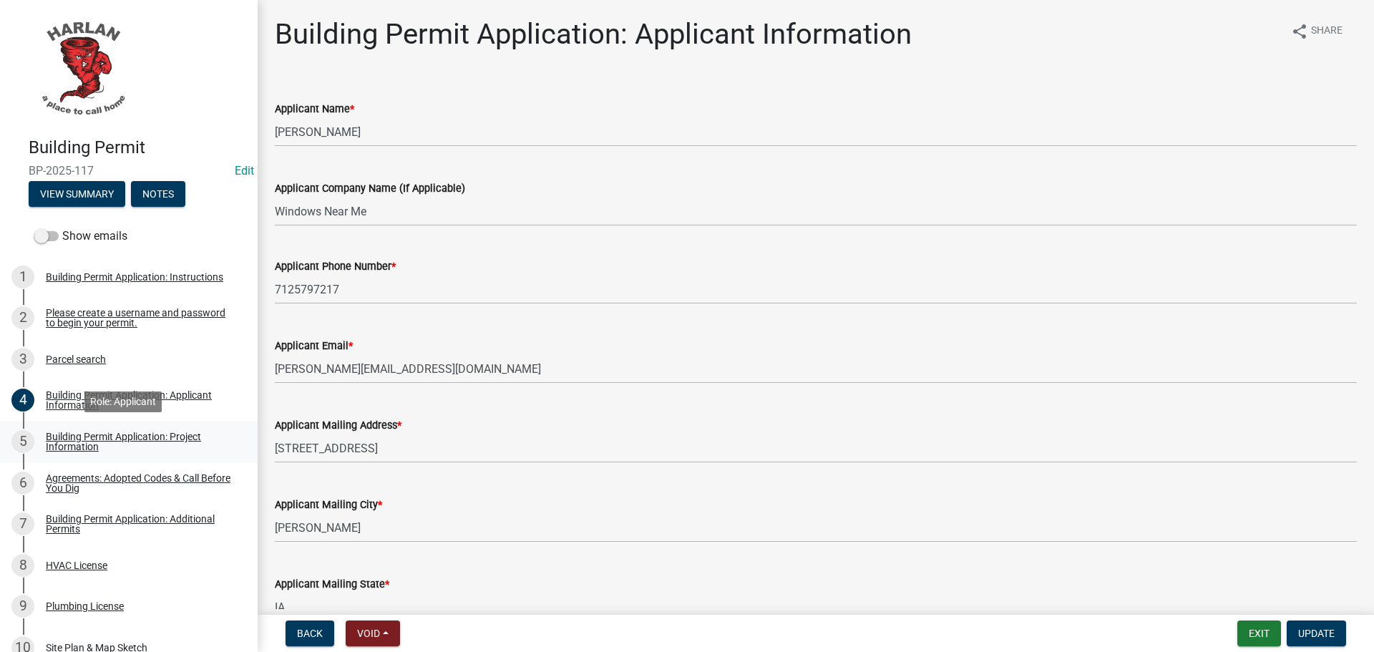
click at [147, 432] on div "Building Permit Application: Project Information" at bounding box center [140, 441] width 189 height 20
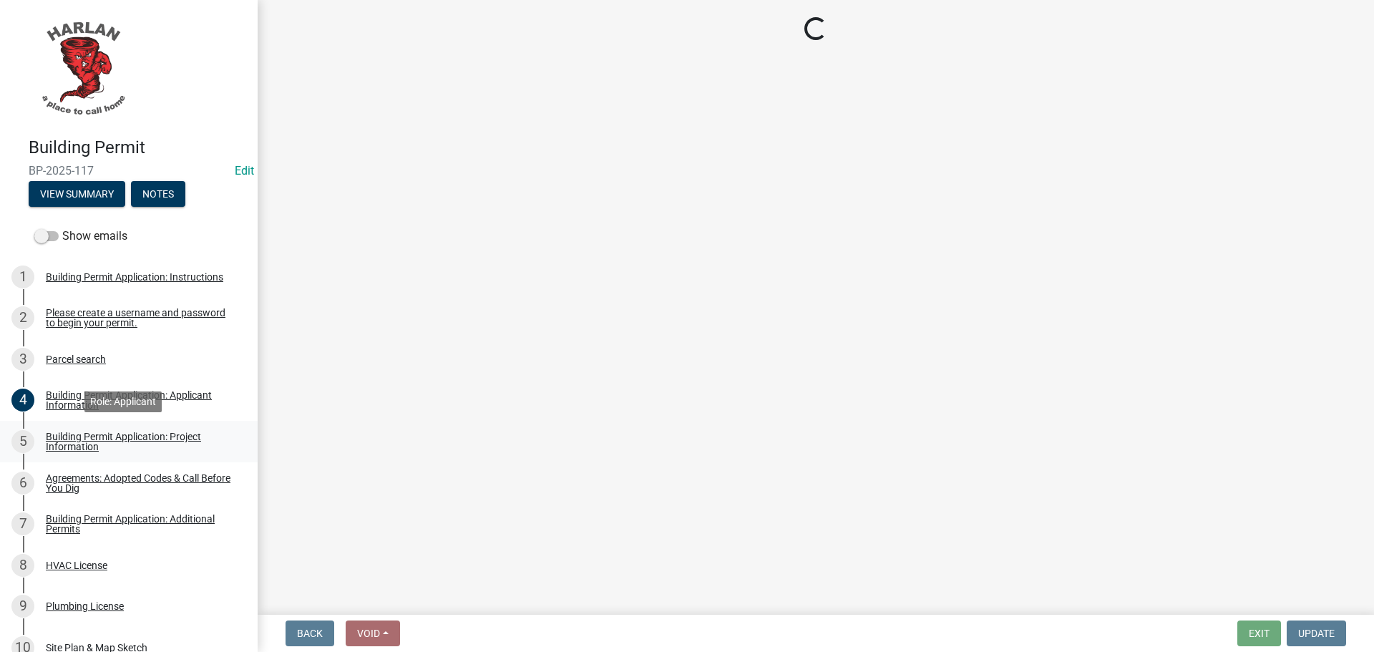
select select "12306d48-6d52-44df-ba7a-5f3495a12321"
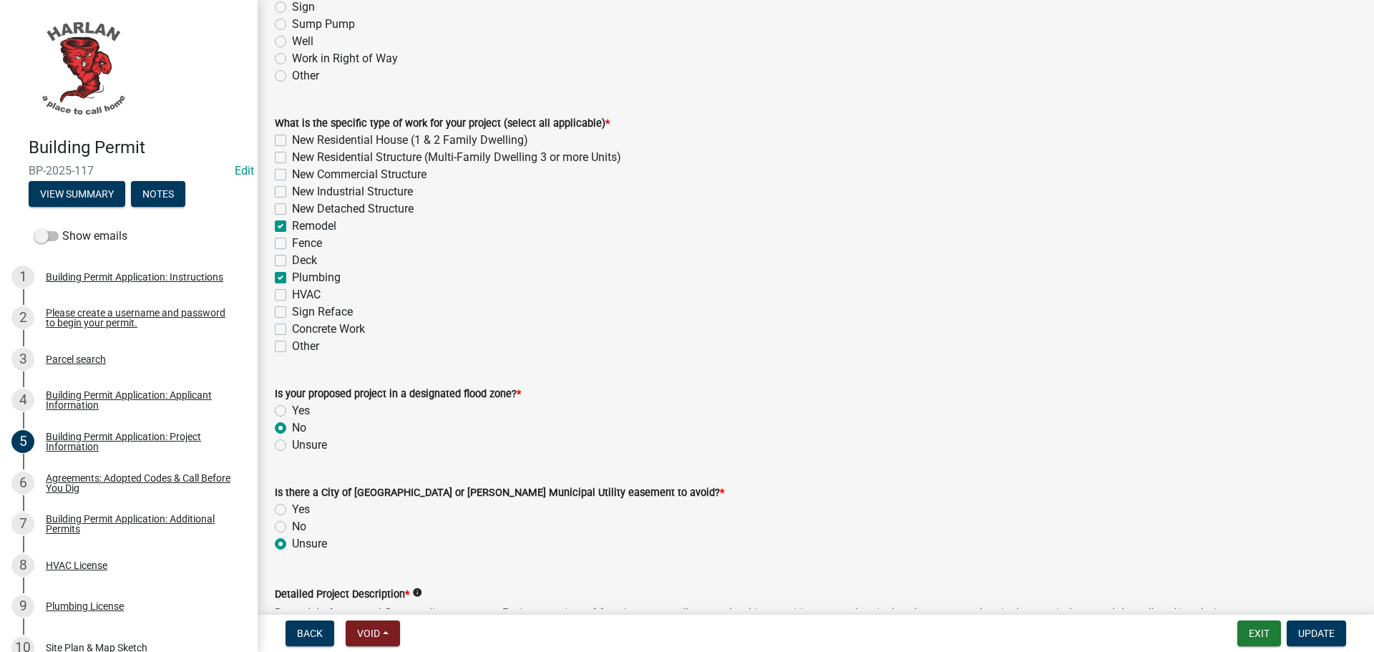
scroll to position [572, 0]
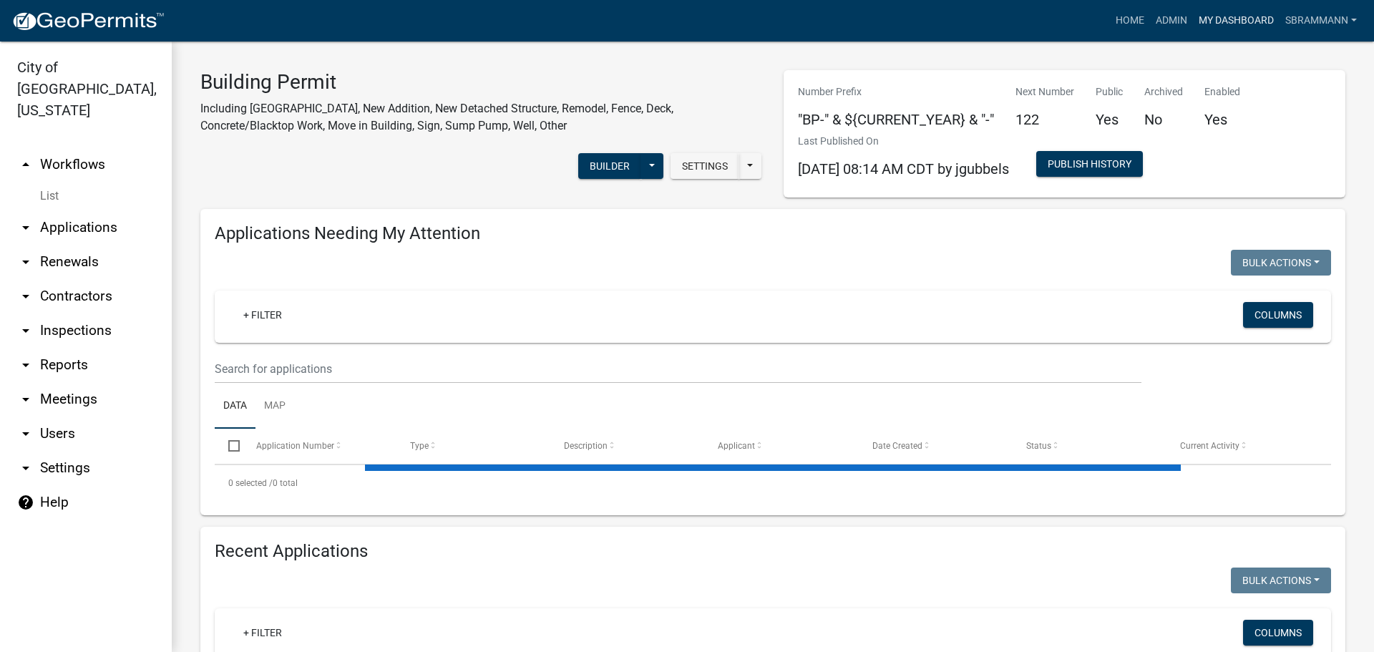
select select "3: 100"
click at [1163, 14] on link "Admin" at bounding box center [1171, 20] width 43 height 27
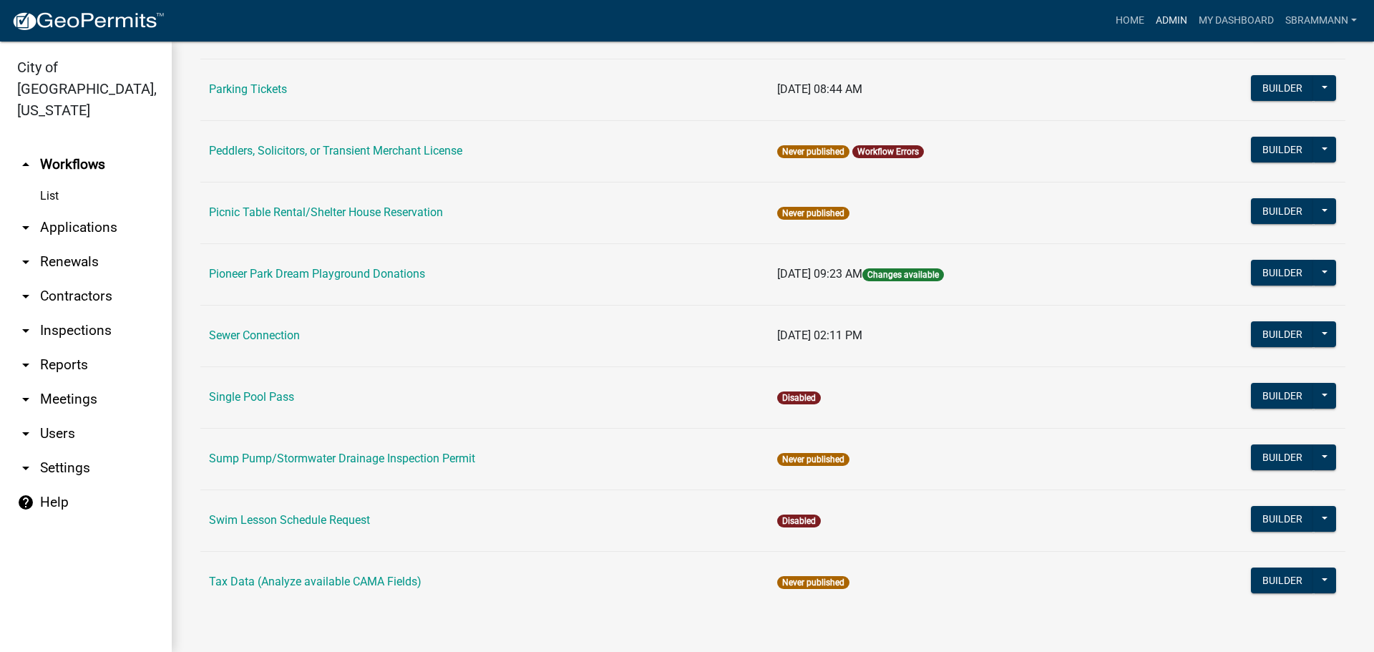
scroll to position [866, 0]
click at [258, 325] on td "Sewer Connection" at bounding box center [484, 335] width 568 height 62
click at [258, 329] on link "Sewer Connection" at bounding box center [254, 335] width 91 height 14
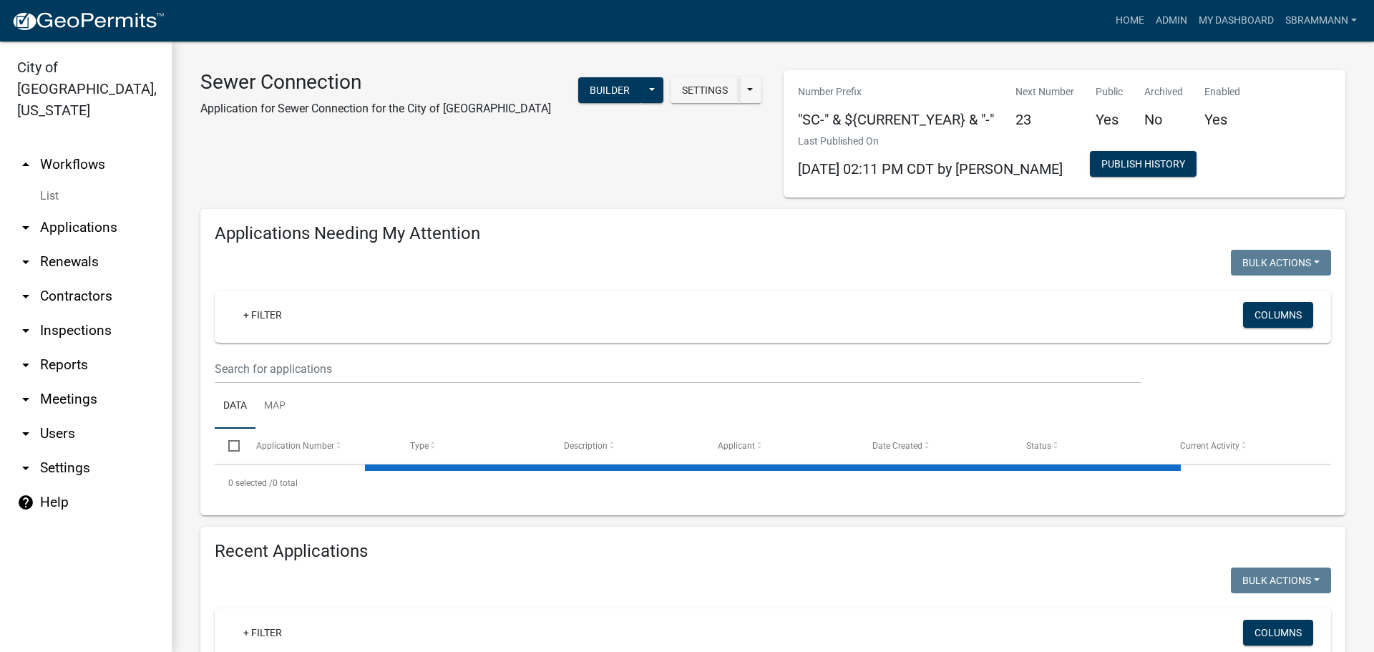
select select "3: 100"
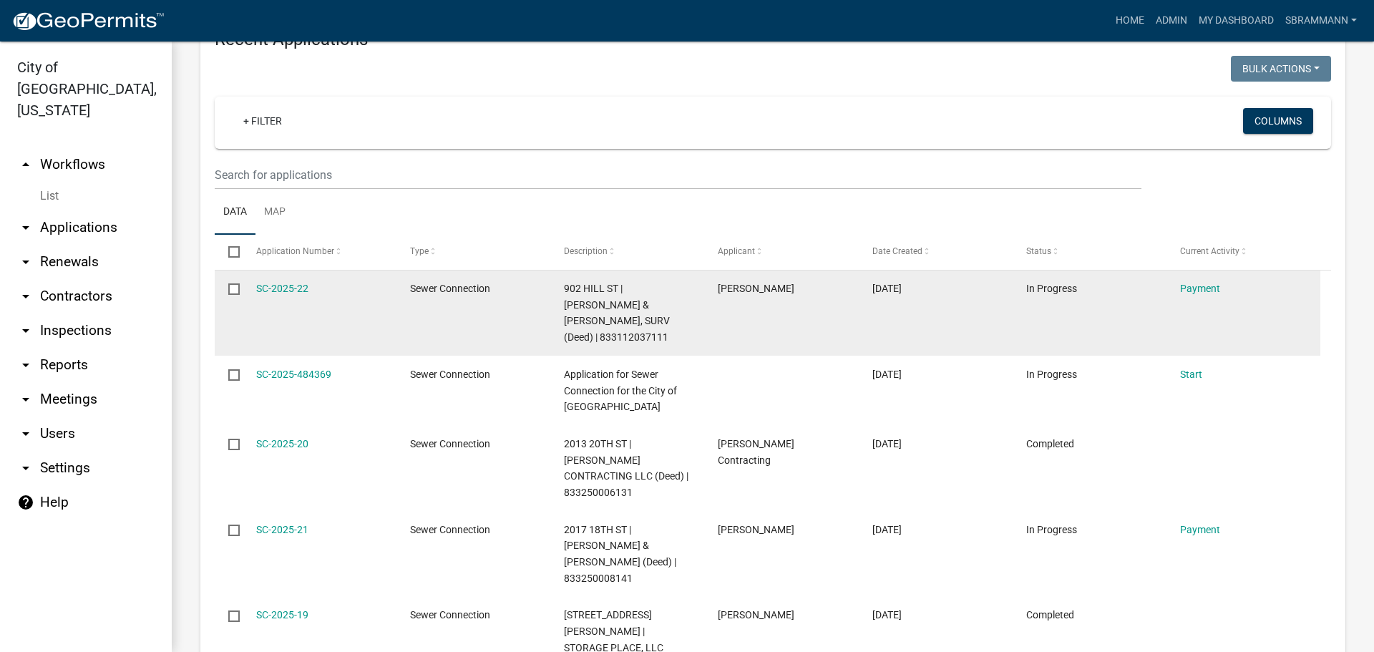
scroll to position [858, 0]
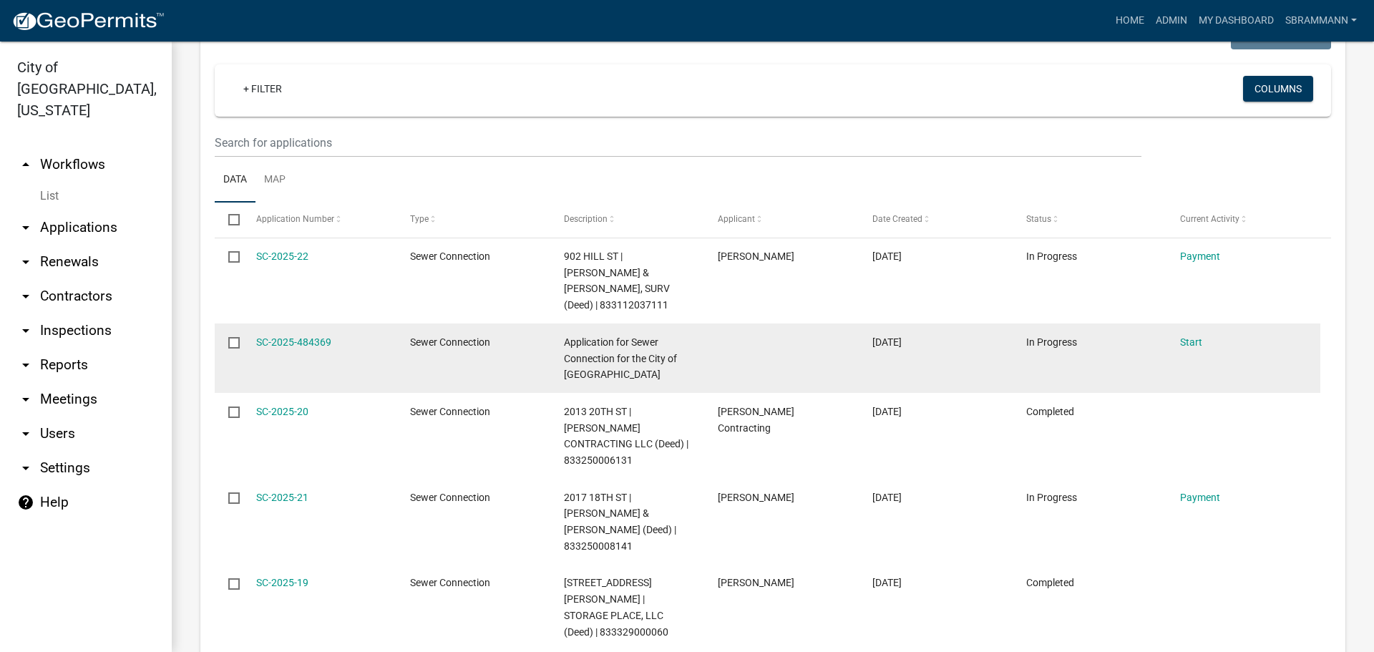
click at [233, 337] on input "checkbox" at bounding box center [232, 341] width 9 height 9
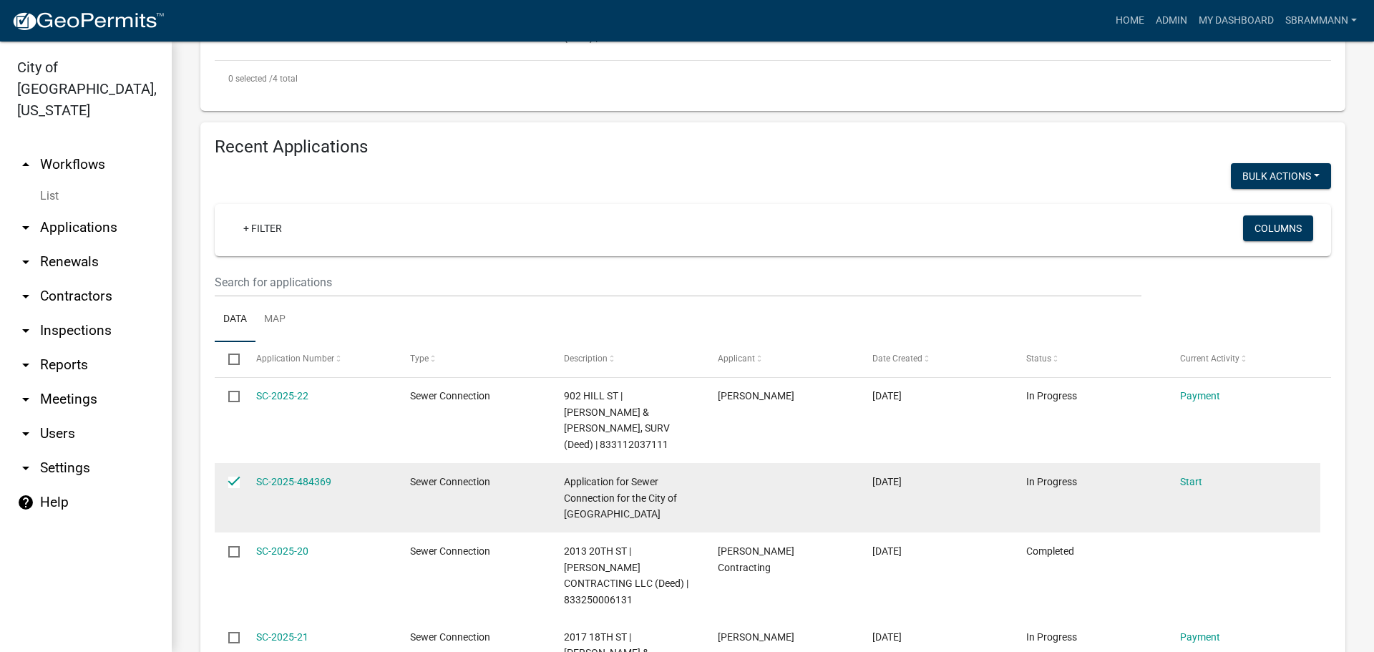
scroll to position [644, 0]
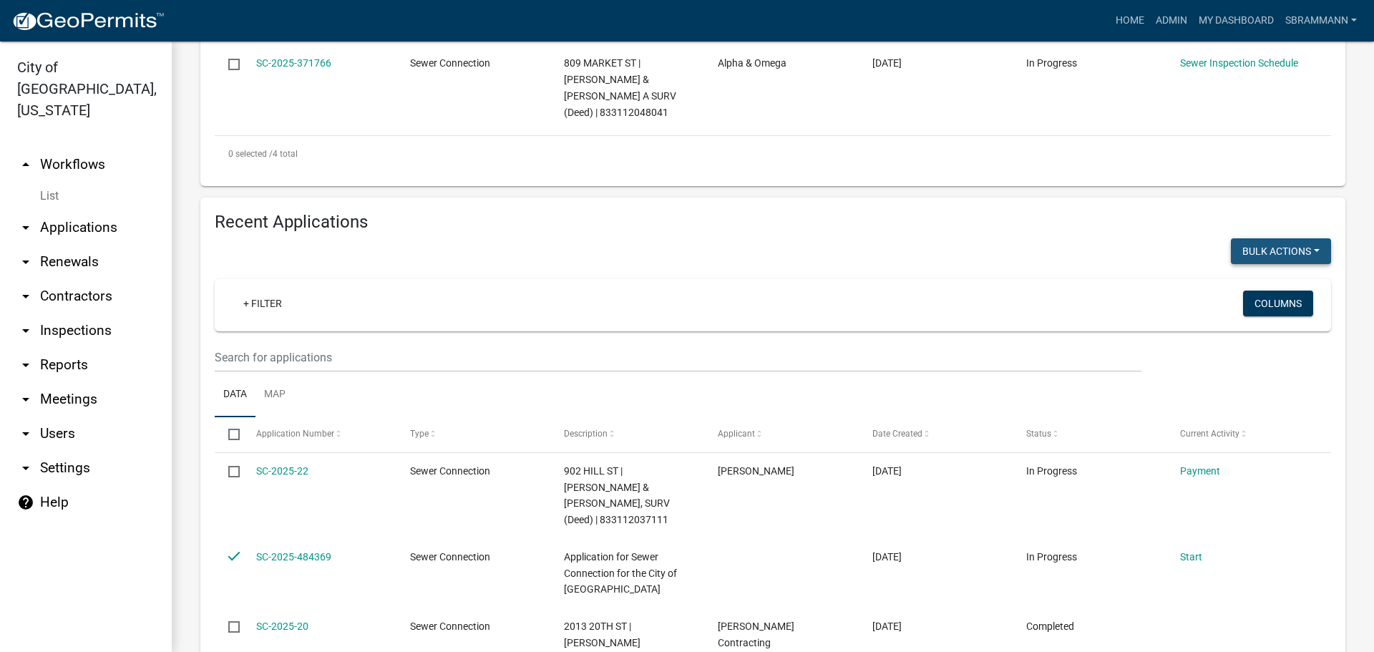
click at [1237, 238] on button "Bulk Actions" at bounding box center [1280, 251] width 100 height 26
click at [1236, 271] on button "Void" at bounding box center [1273, 288] width 114 height 34
checkbox input "false"
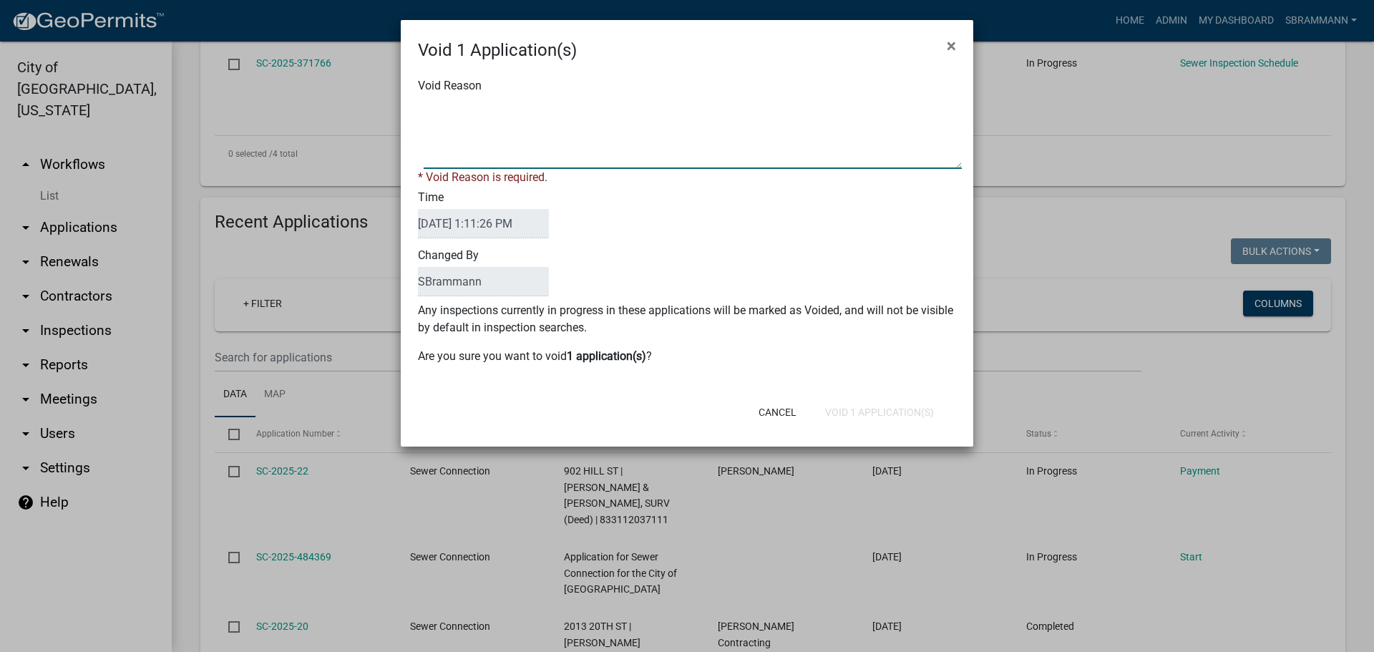
click at [486, 102] on textarea "Void Reason" at bounding box center [693, 133] width 538 height 72
type textarea "Incomplete Application"
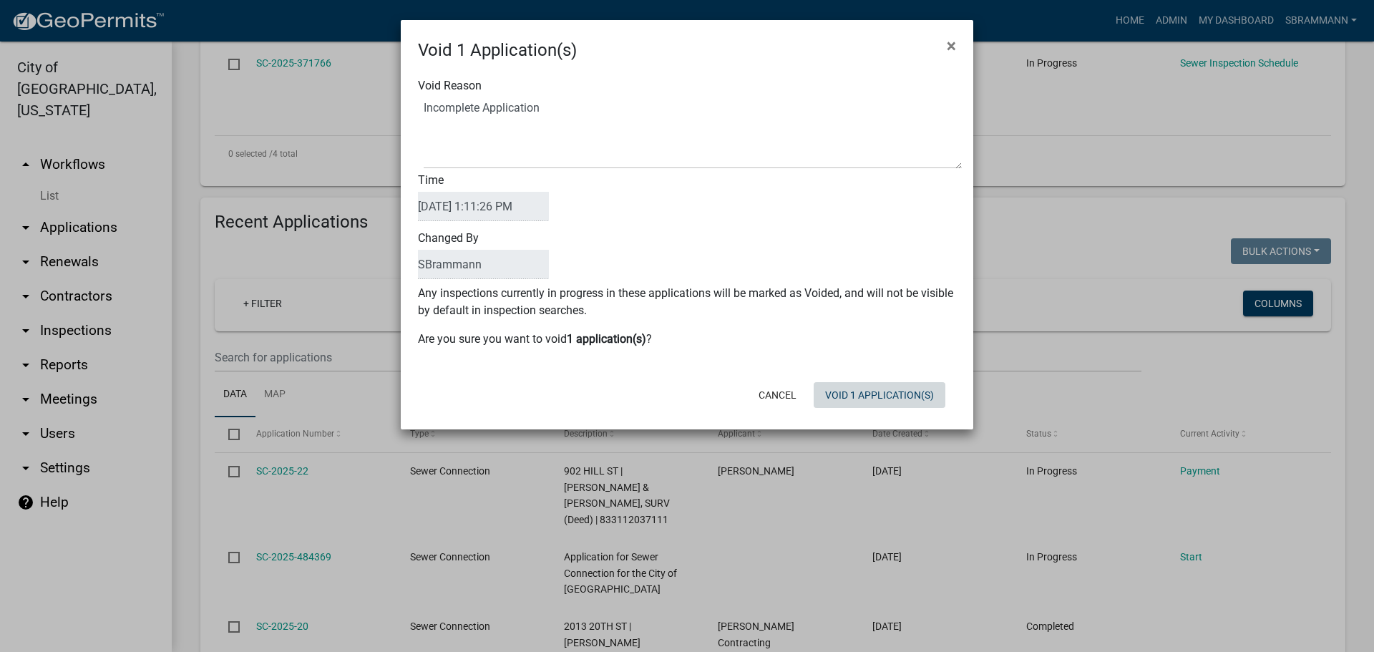
click at [874, 406] on button "Void 1 Application(s)" at bounding box center [879, 395] width 132 height 26
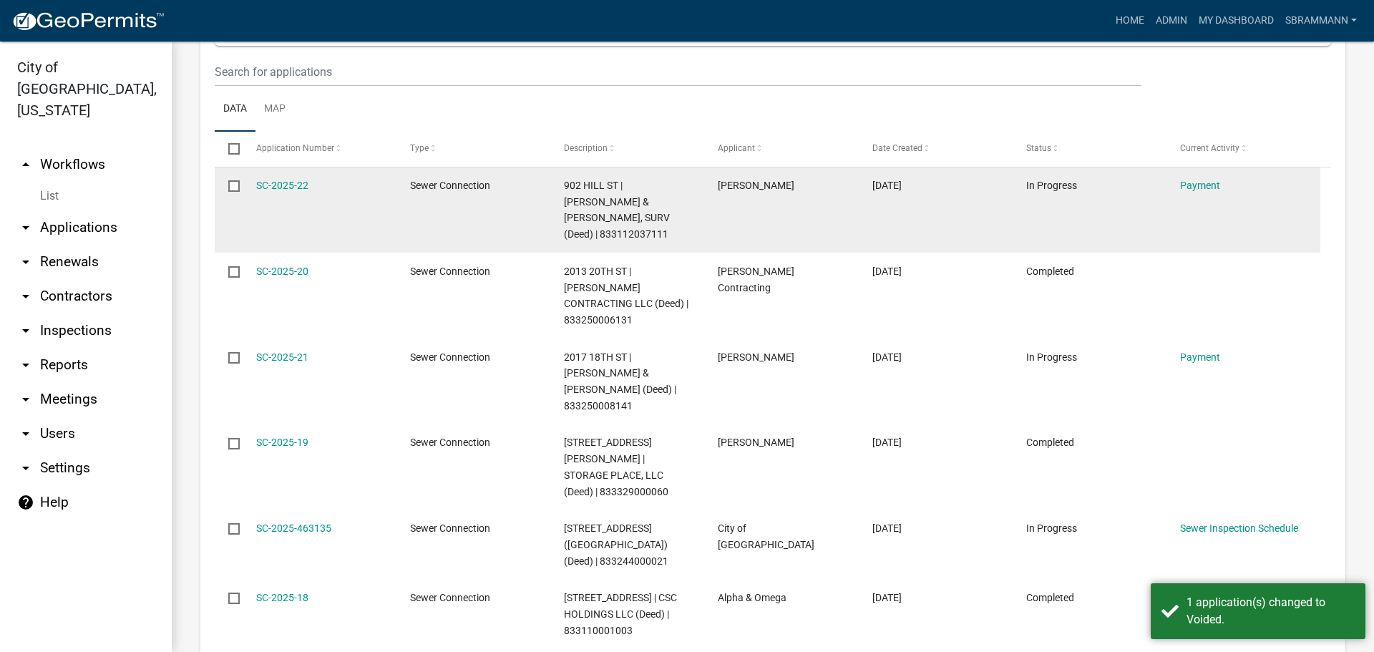
scroll to position [930, 0]
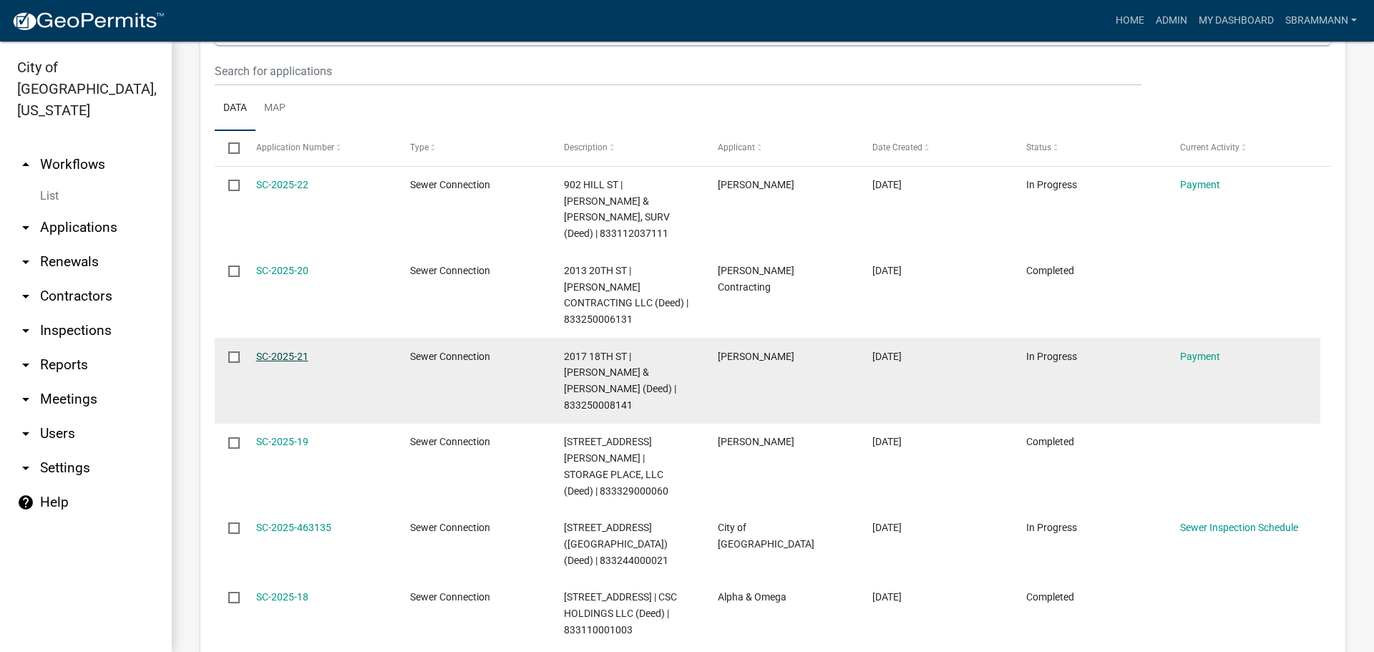
click at [275, 351] on link "SC-2025-21" at bounding box center [282, 356] width 52 height 11
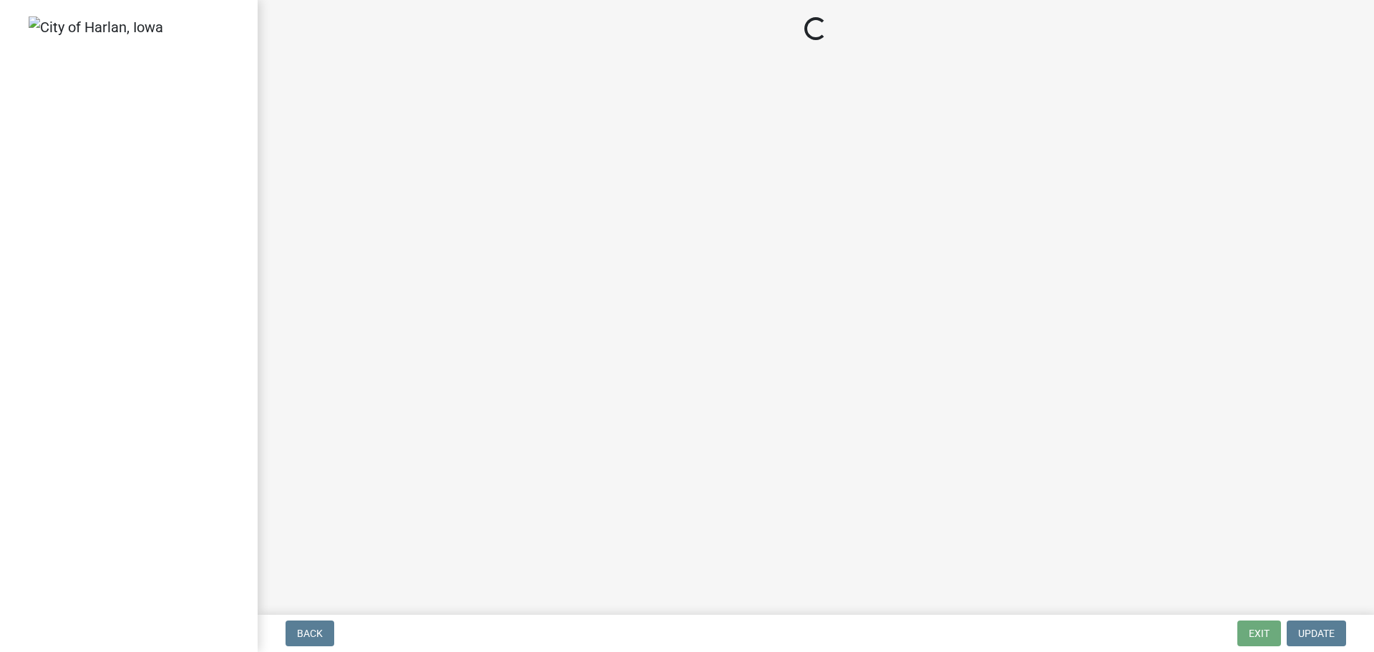
select select "3: 3"
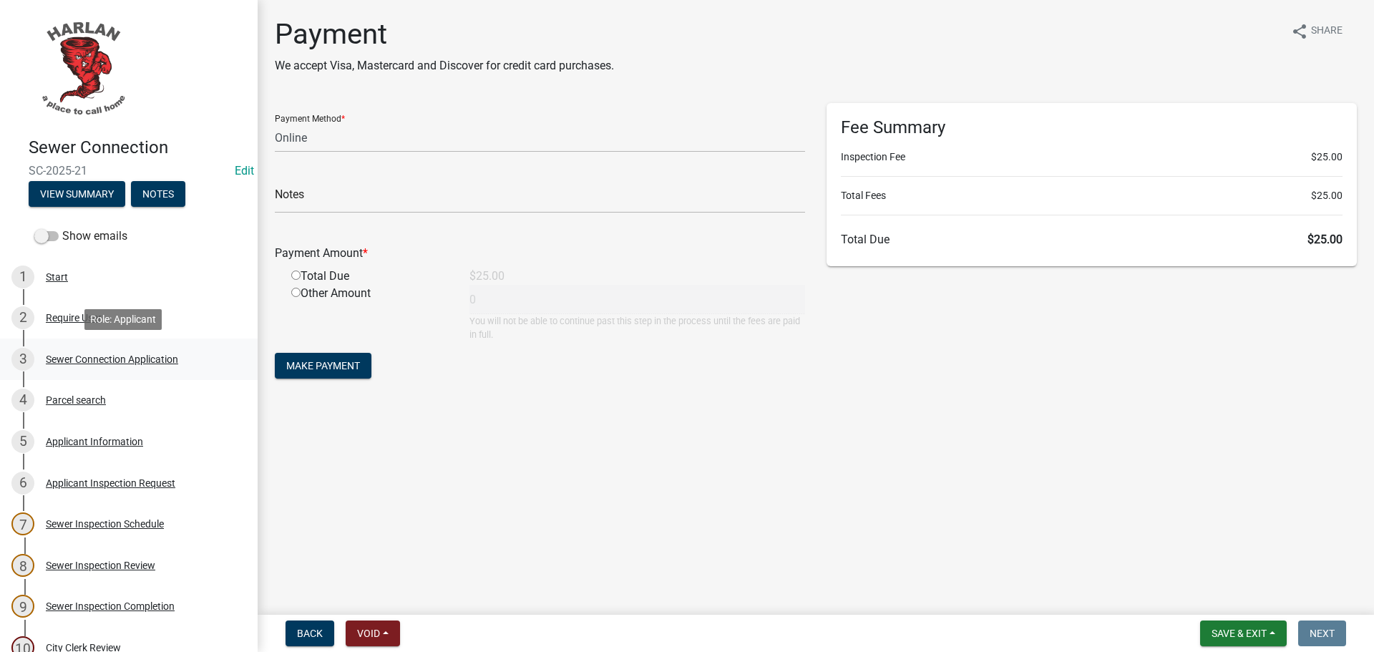
click at [79, 355] on div "Sewer Connection Application" at bounding box center [112, 359] width 132 height 10
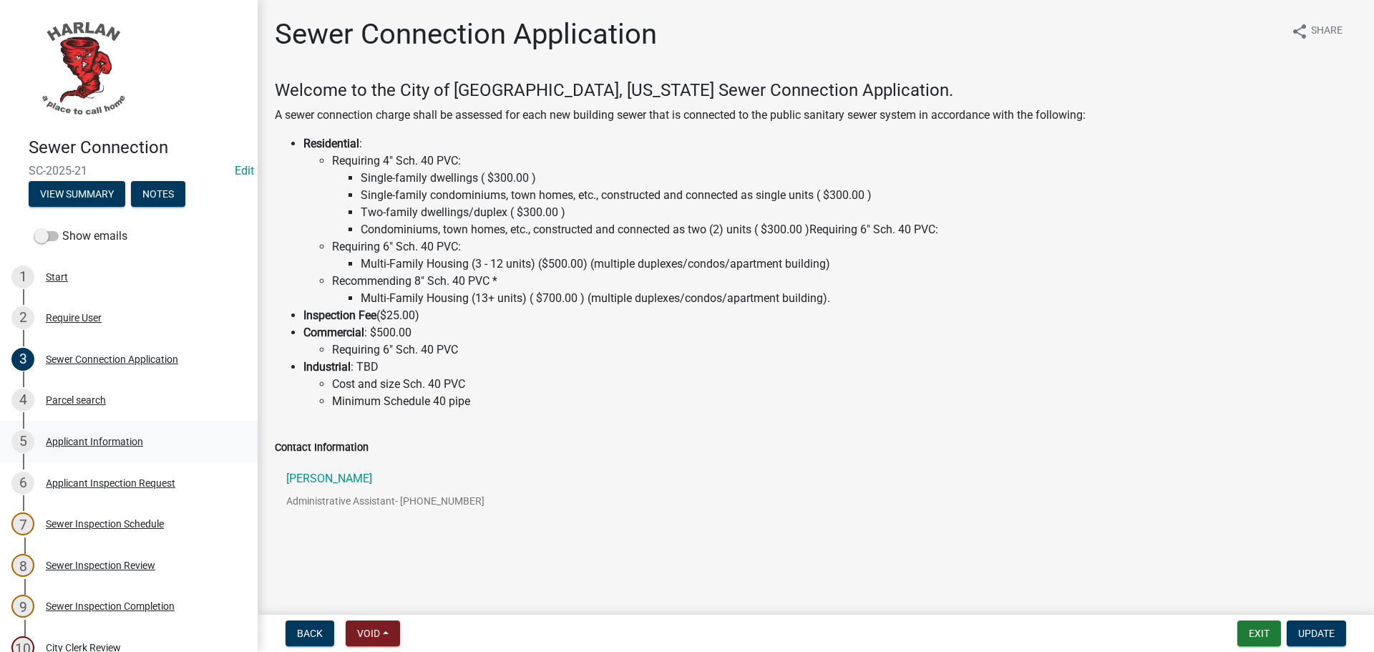
click at [94, 439] on div "Applicant Information" at bounding box center [94, 441] width 97 height 10
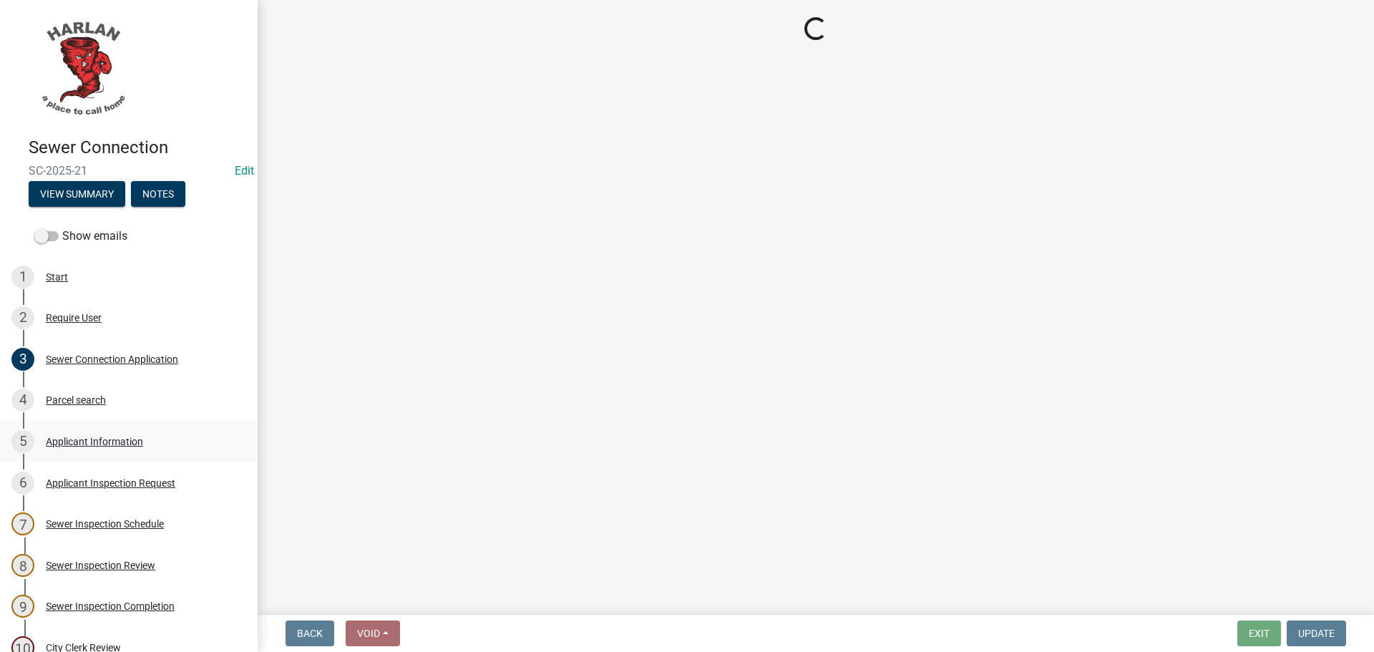
select select "cac2e277-a905-4fab-b911-88aa33db3d95"
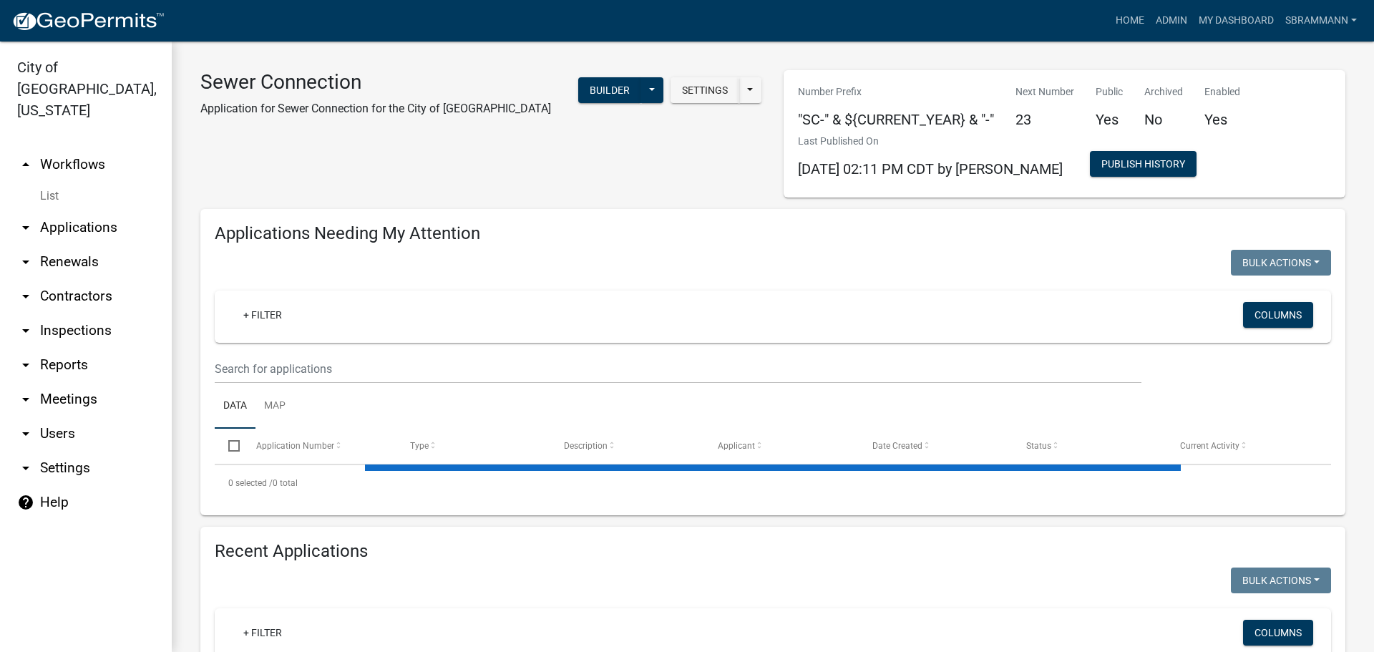
select select "3: 100"
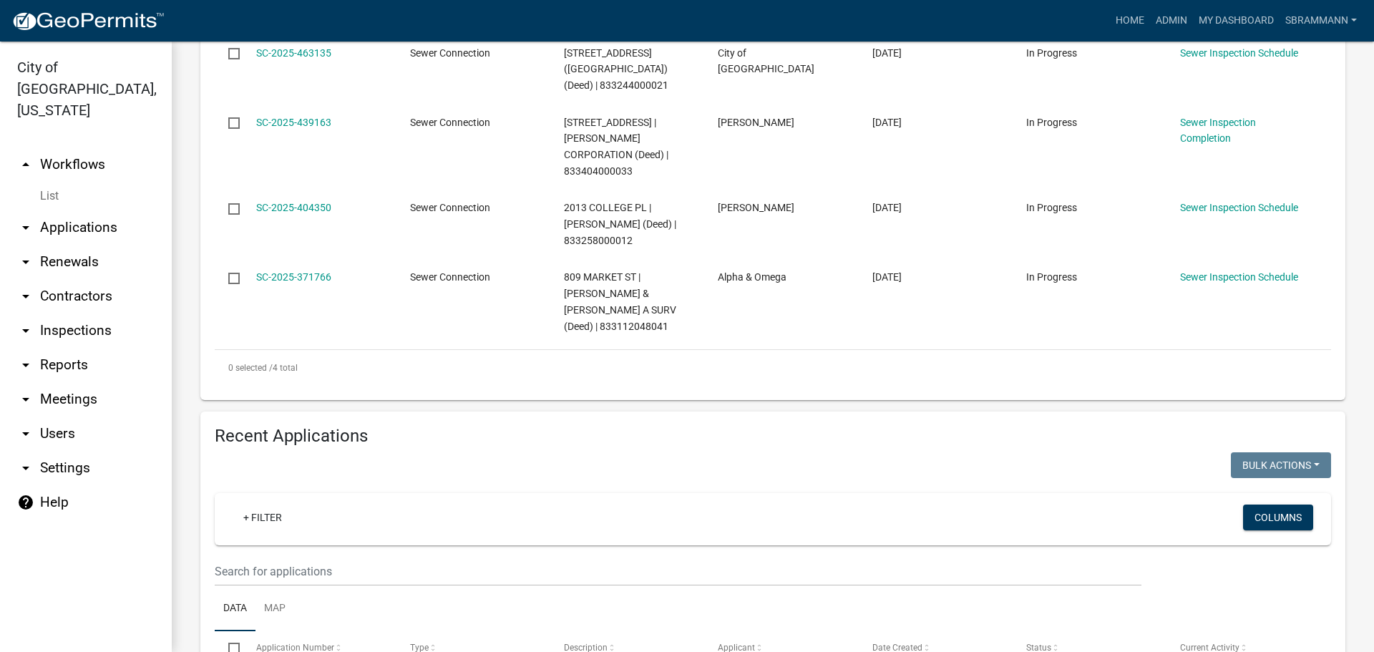
scroll to position [787, 0]
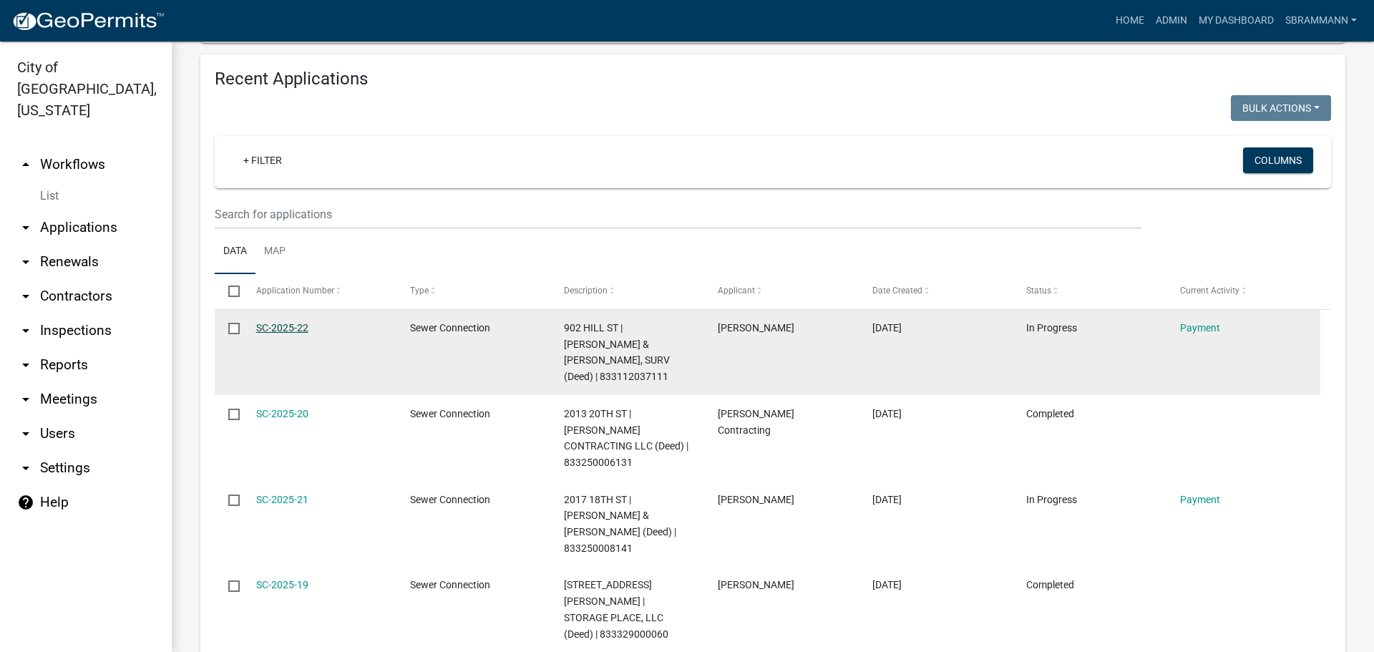
click at [275, 322] on link "SC-2025-22" at bounding box center [282, 327] width 52 height 11
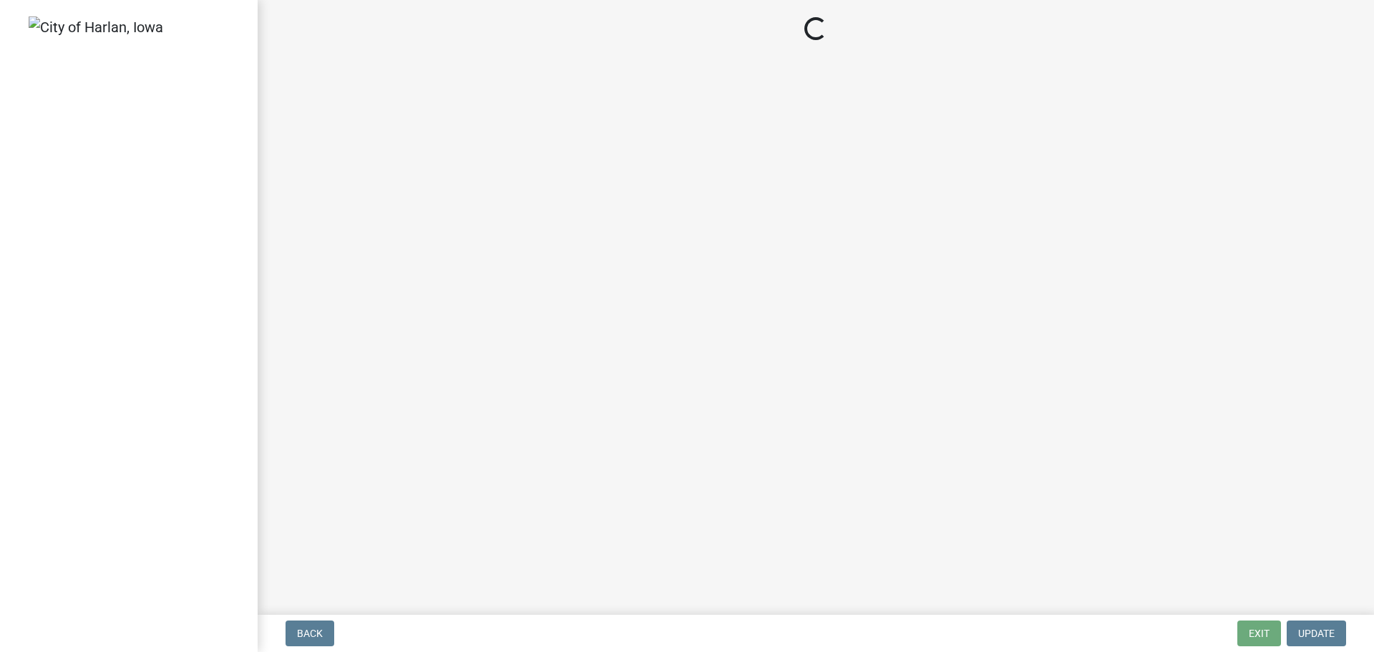
select select "3: 3"
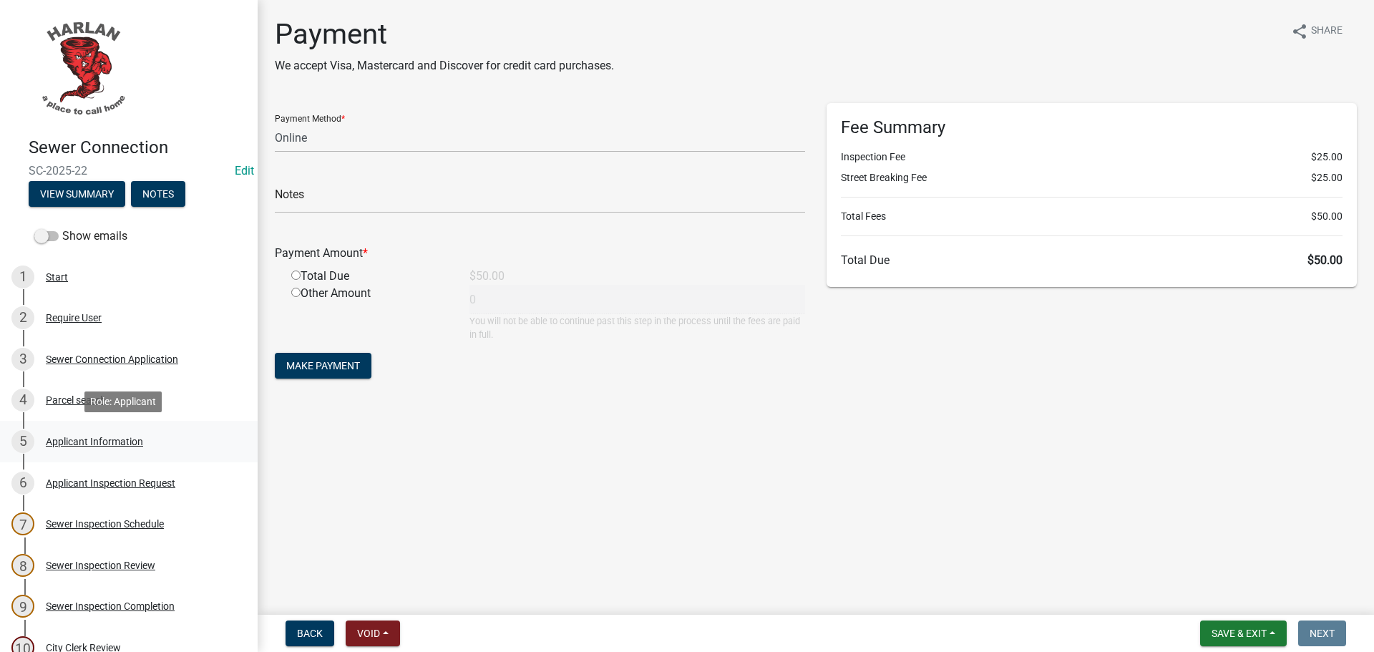
click at [90, 439] on div "Applicant Information" at bounding box center [94, 441] width 97 height 10
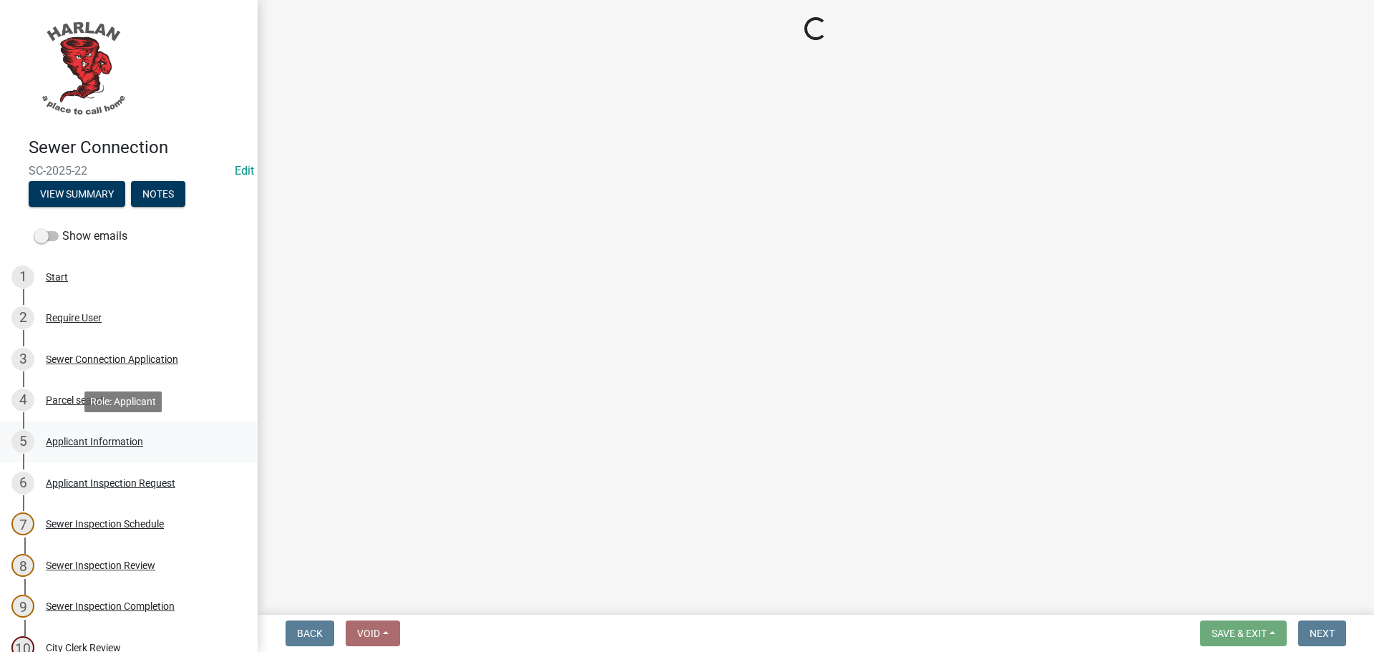
select select "cac2e277-a905-4fab-b911-88aa33db3d95"
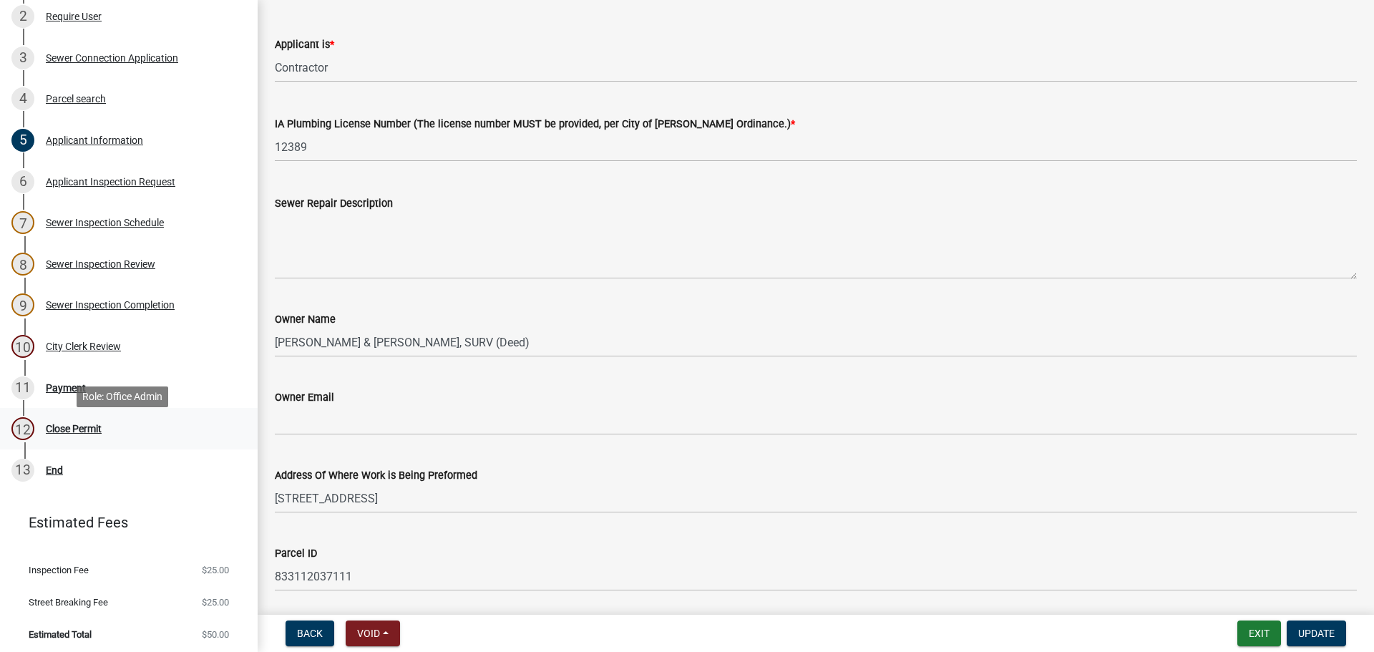
scroll to position [305, 0]
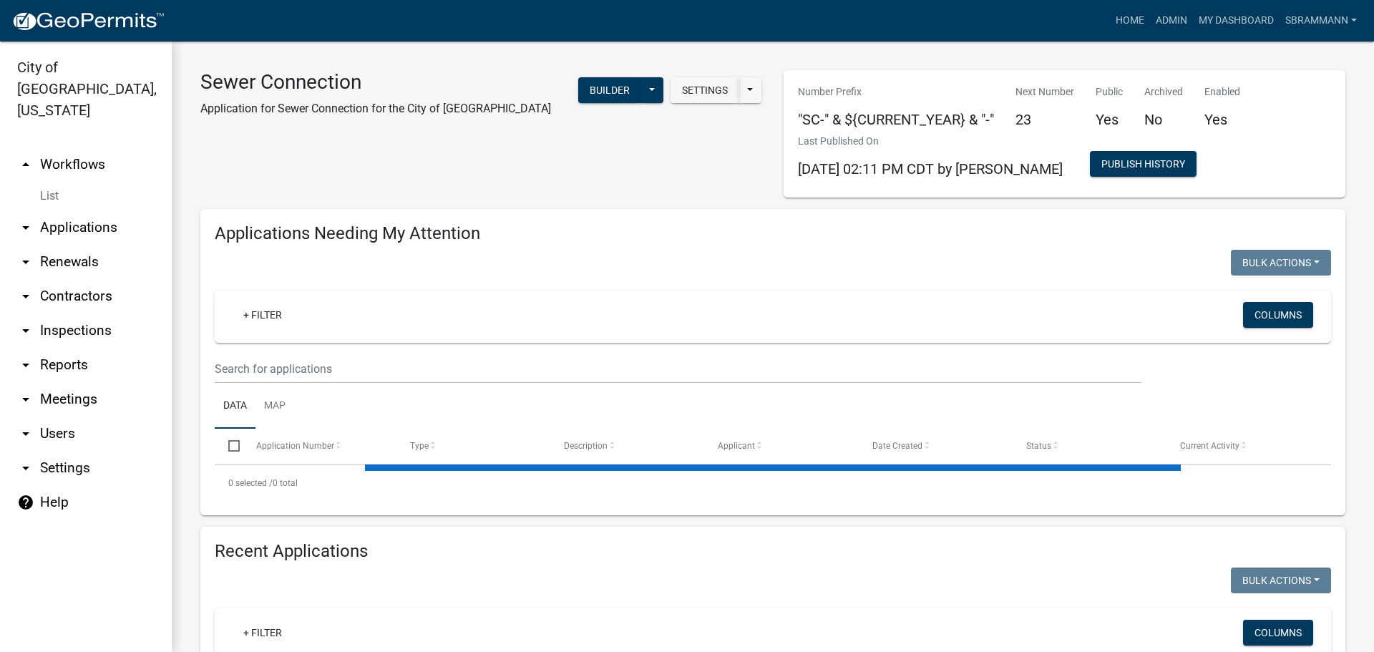
select select "3: 100"
